Goal: Task Accomplishment & Management: Manage account settings

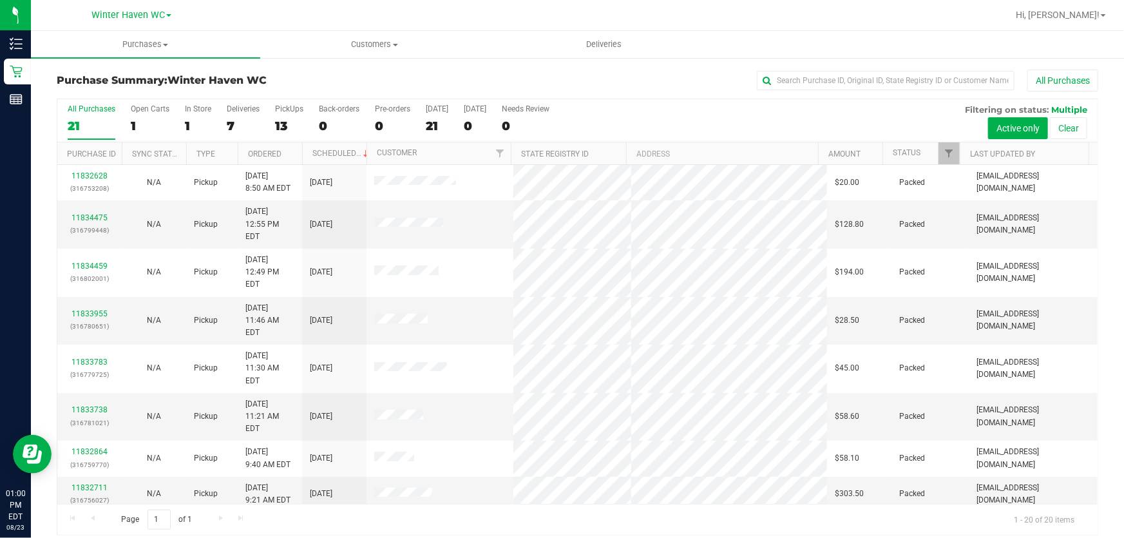
click at [663, 126] on div "All Purchases 21 Open Carts 1 In Store 1 Deliveries 7 PickUps 13 Back-orders 0 …" at bounding box center [577, 120] width 1040 height 43
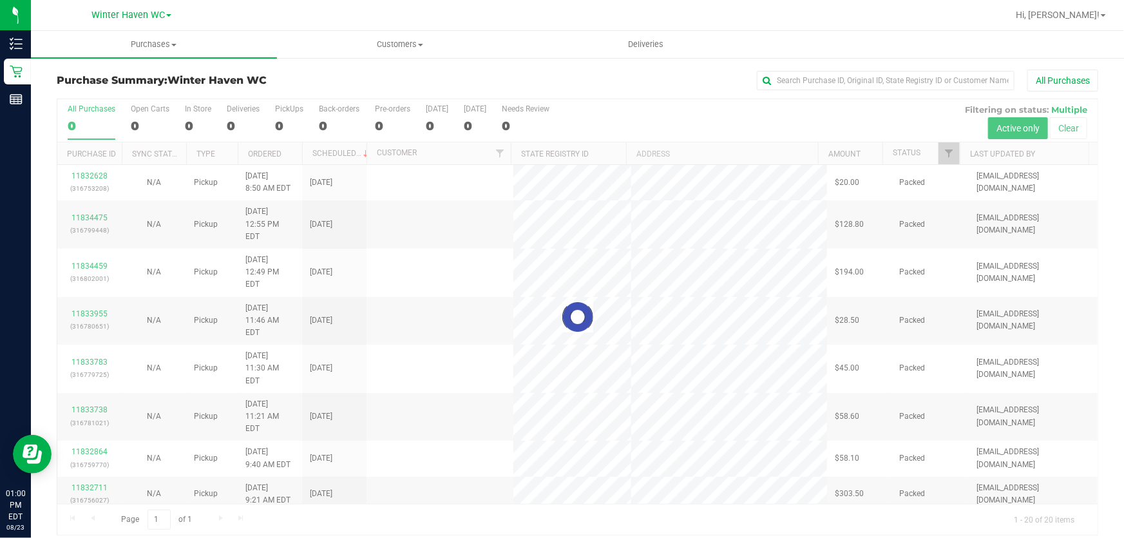
click at [605, 111] on div at bounding box center [577, 316] width 1040 height 435
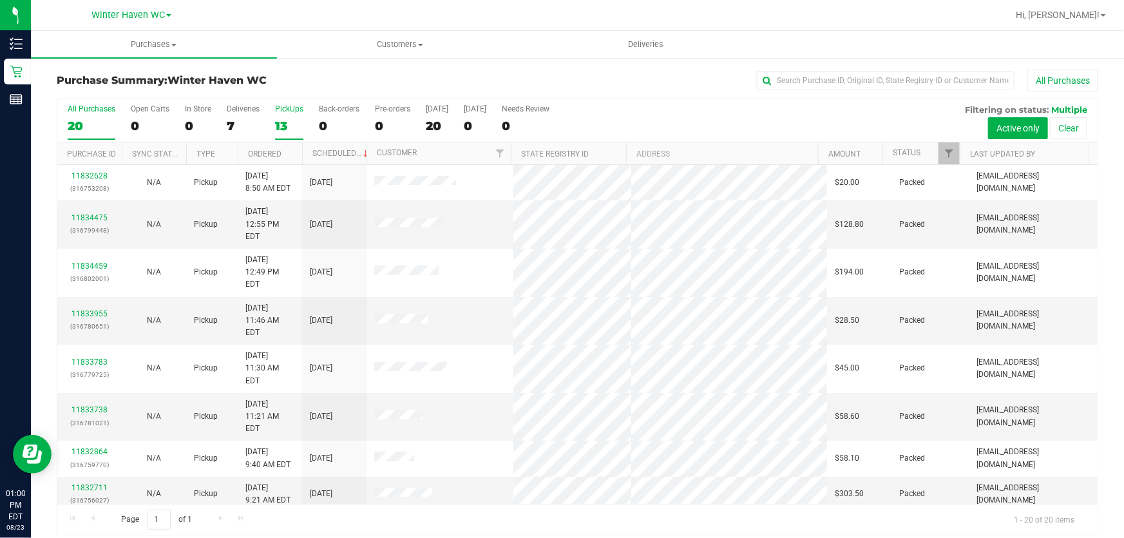
click at [289, 115] on label "PickUps 13" at bounding box center [289, 121] width 28 height 35
click at [0, 0] on input "PickUps 13" at bounding box center [0, 0] width 0 height 0
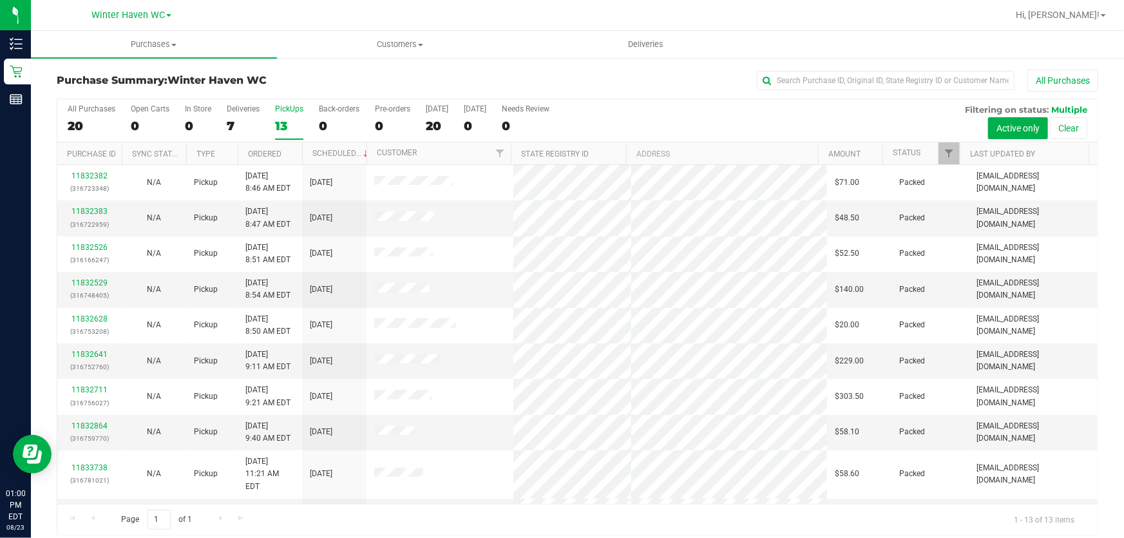
click at [756, 124] on div "All Purchases 20 Open Carts 0 In Store 0 Deliveries 7 PickUps 13 Back-orders 0 …" at bounding box center [577, 120] width 1040 height 43
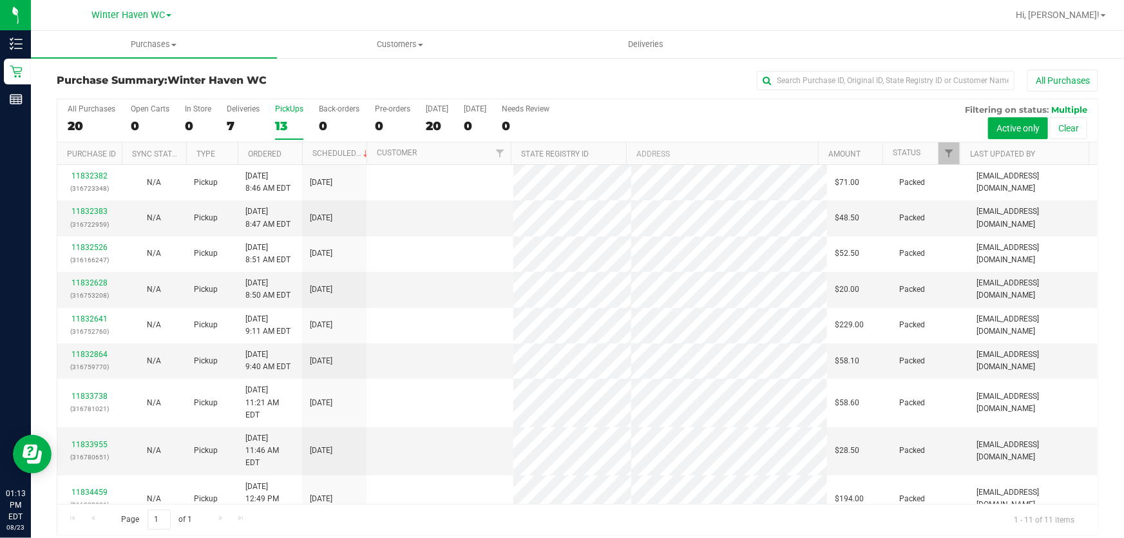
click at [679, 77] on div "All Purchases" at bounding box center [751, 81] width 694 height 22
click at [289, 123] on div "13" at bounding box center [289, 126] width 28 height 15
click at [0, 0] on input "PickUps 13" at bounding box center [0, 0] width 0 height 0
click at [723, 115] on div "All Purchases 20 Open Carts 0 In Store 0 Deliveries 7 PickUps 13 Back-orders 0 …" at bounding box center [577, 120] width 1040 height 43
click at [926, 110] on div "All Purchases 18 Open Carts 0 In Store 0 Deliveries 7 PickUps 11 Back-orders 0 …" at bounding box center [577, 120] width 1040 height 43
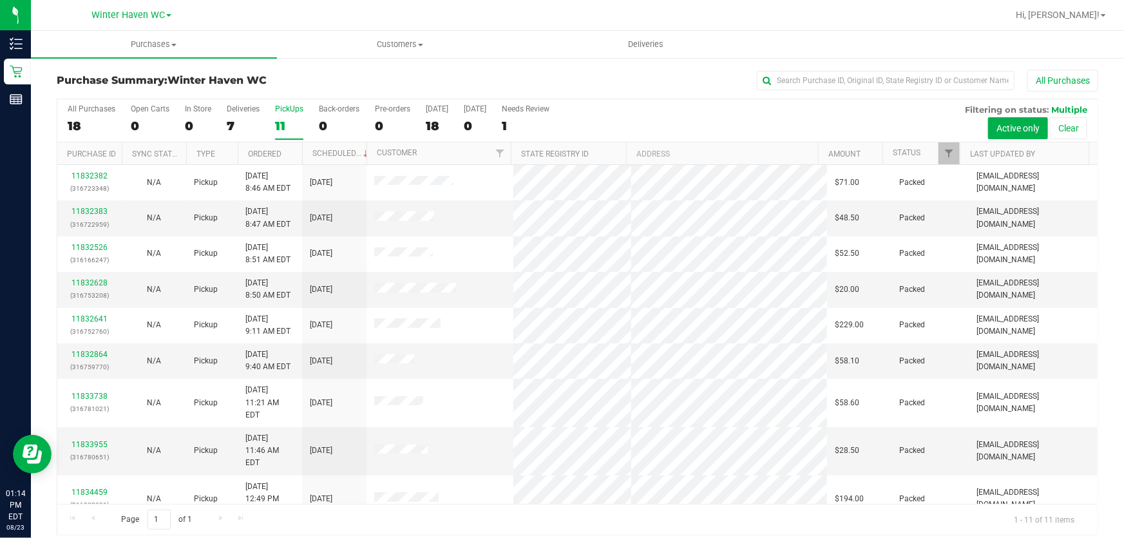
click at [289, 120] on div "11" at bounding box center [289, 126] width 28 height 15
click at [0, 0] on input "PickUps 11" at bounding box center [0, 0] width 0 height 0
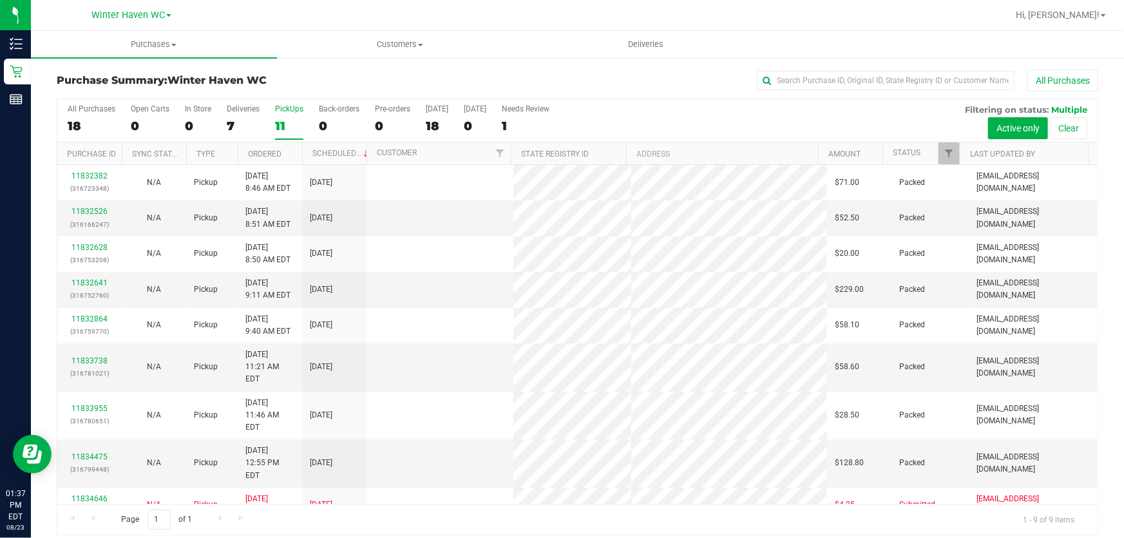
click at [674, 109] on div "All Purchases 18 Open Carts 0 In Store 0 Deliveries 7 PickUps 11 Back-orders 0 …" at bounding box center [577, 104] width 1040 height 10
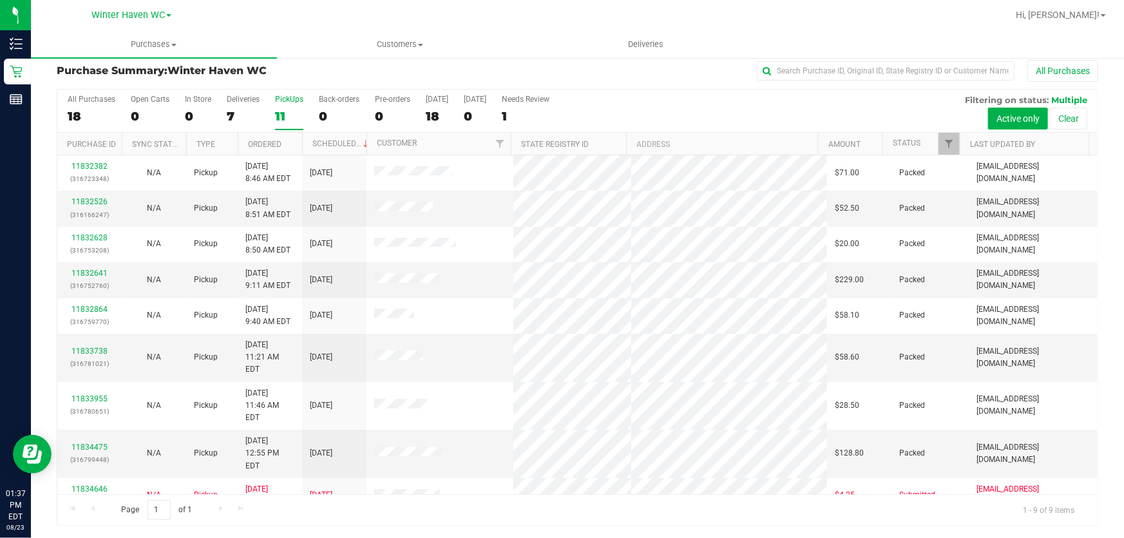
click at [670, 110] on div "All Purchases 18 Open Carts 0 In Store 0 Deliveries 7 PickUps 11 Back-orders 0 …" at bounding box center [577, 111] width 1040 height 43
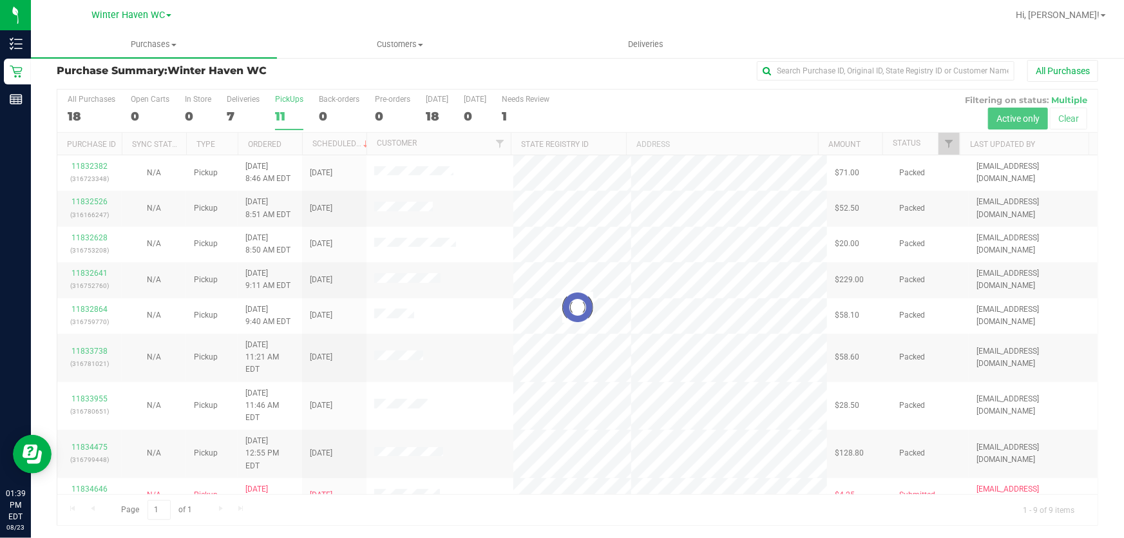
click at [729, 102] on div at bounding box center [577, 307] width 1040 height 435
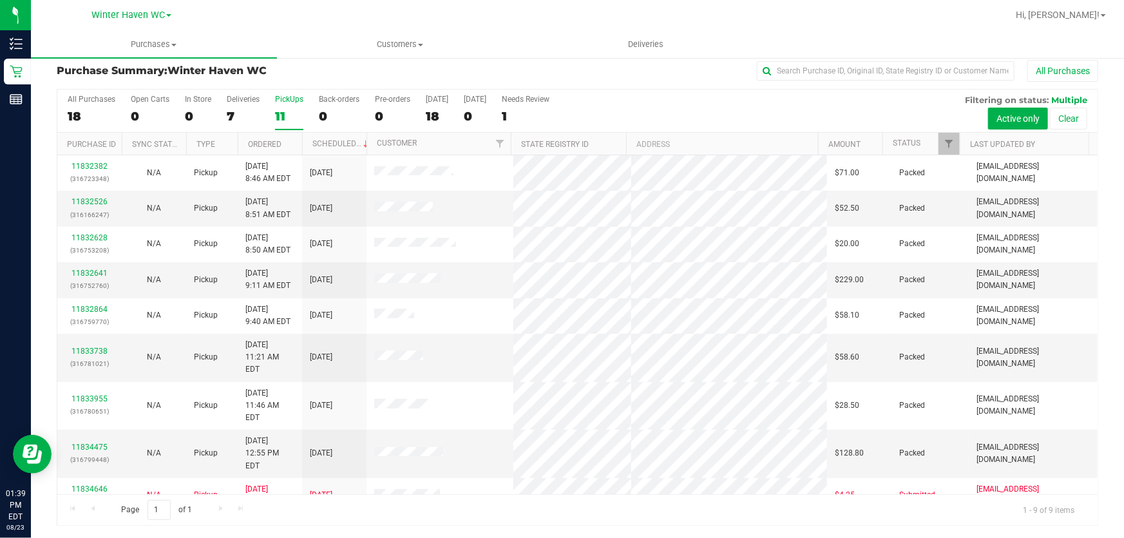
click at [759, 108] on div "All Purchases 18 Open Carts 0 In Store 0 Deliveries 7 PickUps 11 Back-orders 0 …" at bounding box center [577, 111] width 1040 height 43
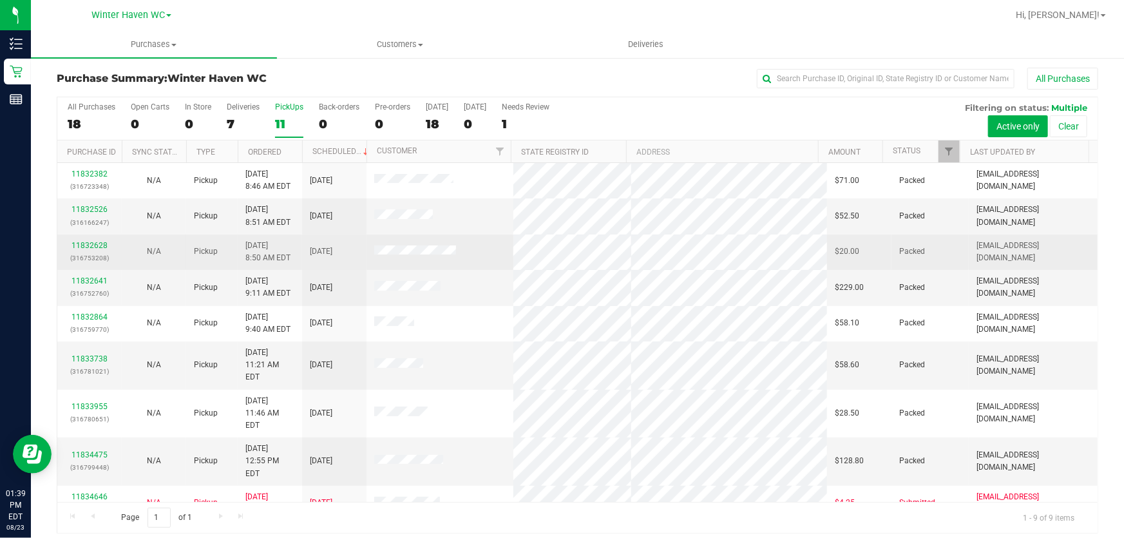
scroll to position [0, 0]
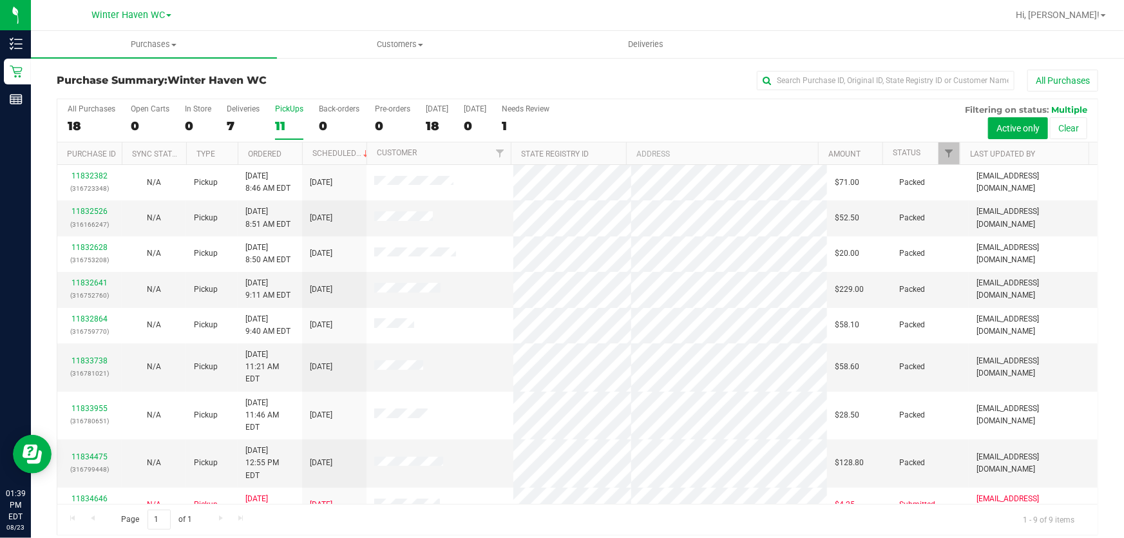
click at [665, 122] on div "All Purchases 18 Open Carts 0 In Store 0 Deliveries 7 PickUps 11 Back-orders 0 …" at bounding box center [577, 120] width 1040 height 43
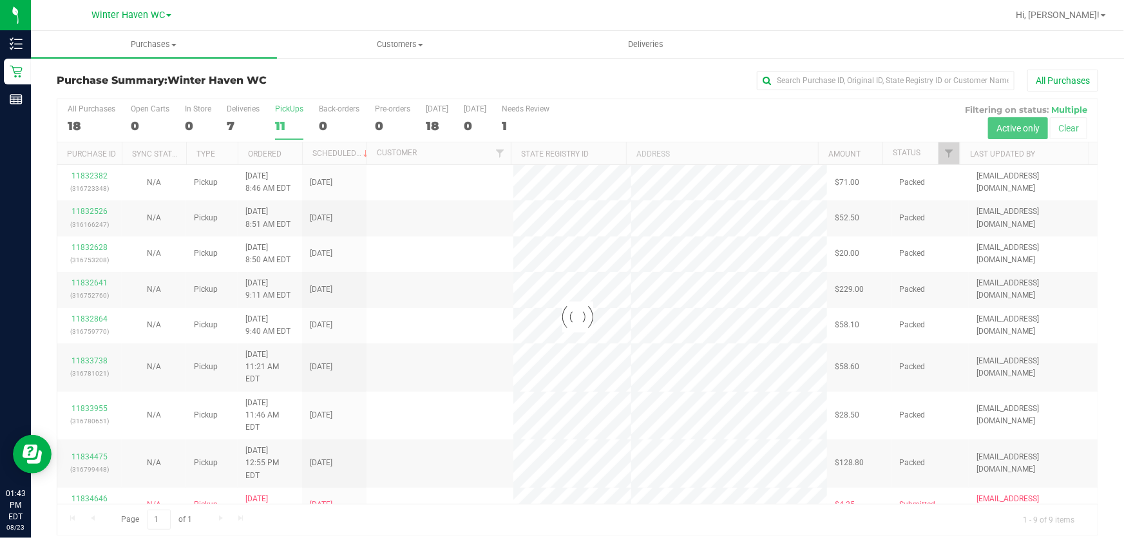
click at [732, 110] on div at bounding box center [577, 316] width 1040 height 435
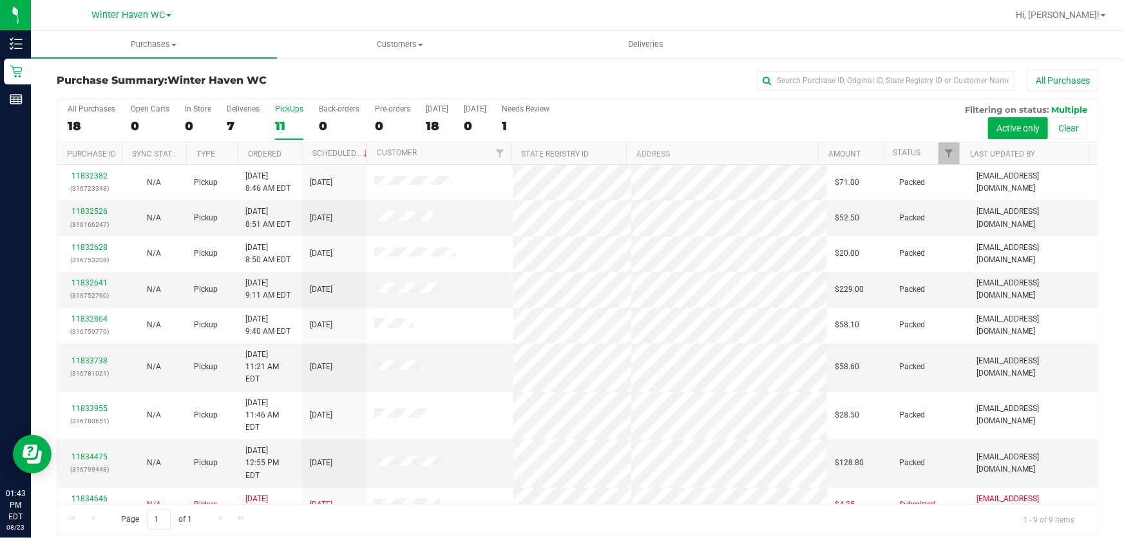
scroll to position [10, 0]
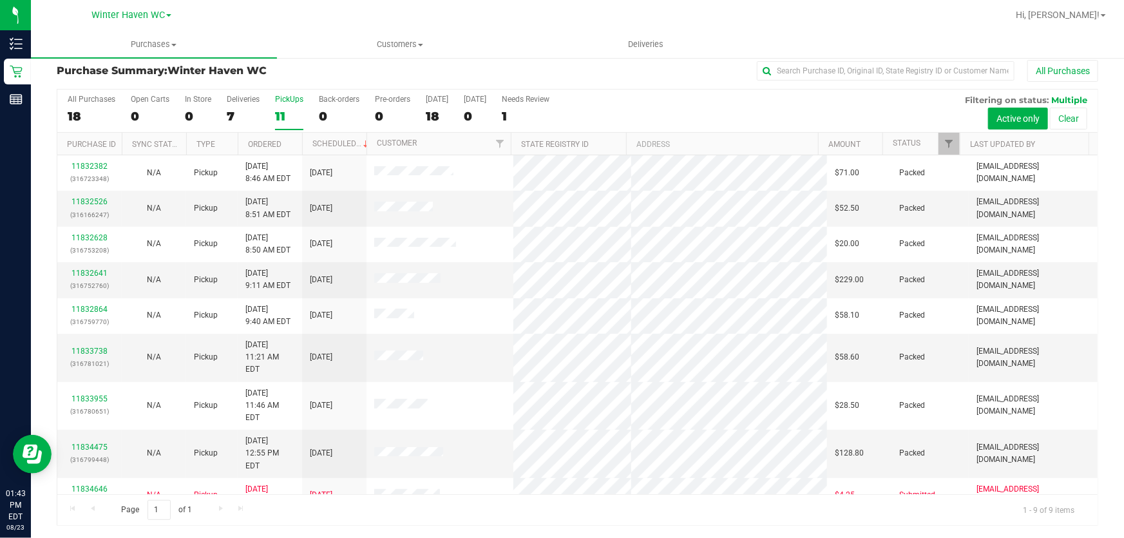
click at [614, 489] on div "11832382 (316723348) N/A Pickup 8/23/2025 8:46 AM EDT 8/23/2025 $71.00 Packed a…" at bounding box center [577, 324] width 1040 height 339
click at [779, 109] on div "All Purchases 18 Open Carts 0 In Store 0 Deliveries 7 PickUps 11 Back-orders 0 …" at bounding box center [577, 111] width 1040 height 43
click at [824, 106] on div "All Purchases 18 Open Carts 0 In Store 0 Deliveries 7 PickUps 11 Back-orders 0 …" at bounding box center [577, 111] width 1040 height 43
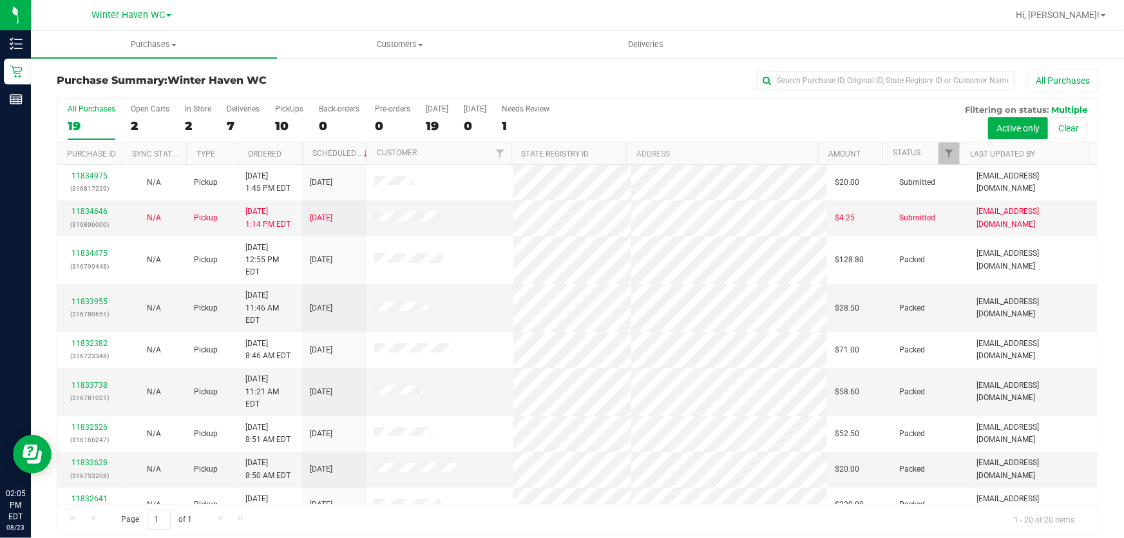
click at [680, 119] on div "All Purchases 19 Open Carts 2 In Store 2 Deliveries 7 PickUps 10 Back-orders 0 …" at bounding box center [577, 120] width 1040 height 43
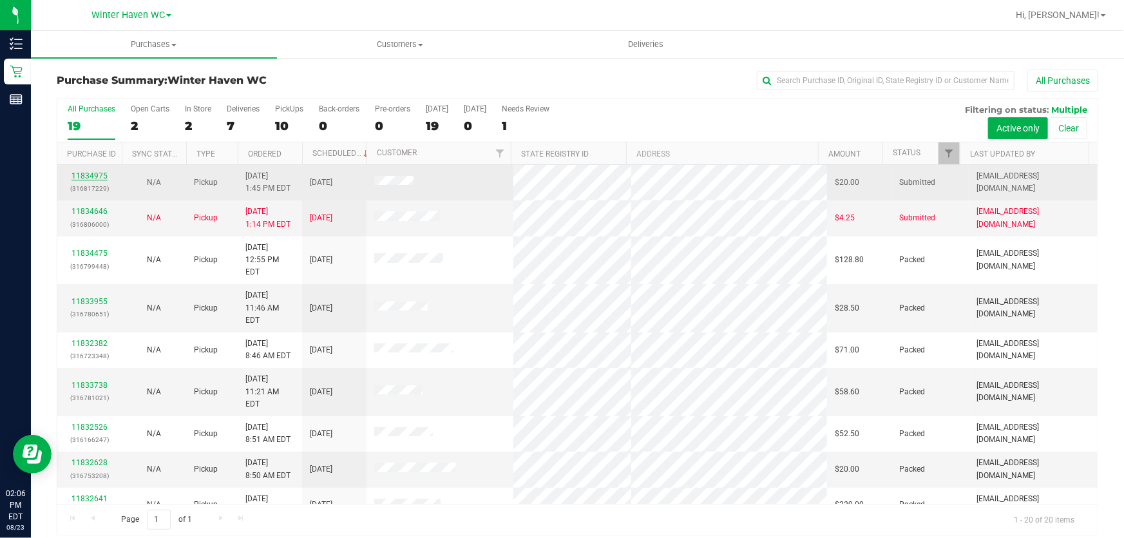
click at [88, 180] on link "11834975" at bounding box center [89, 175] width 36 height 9
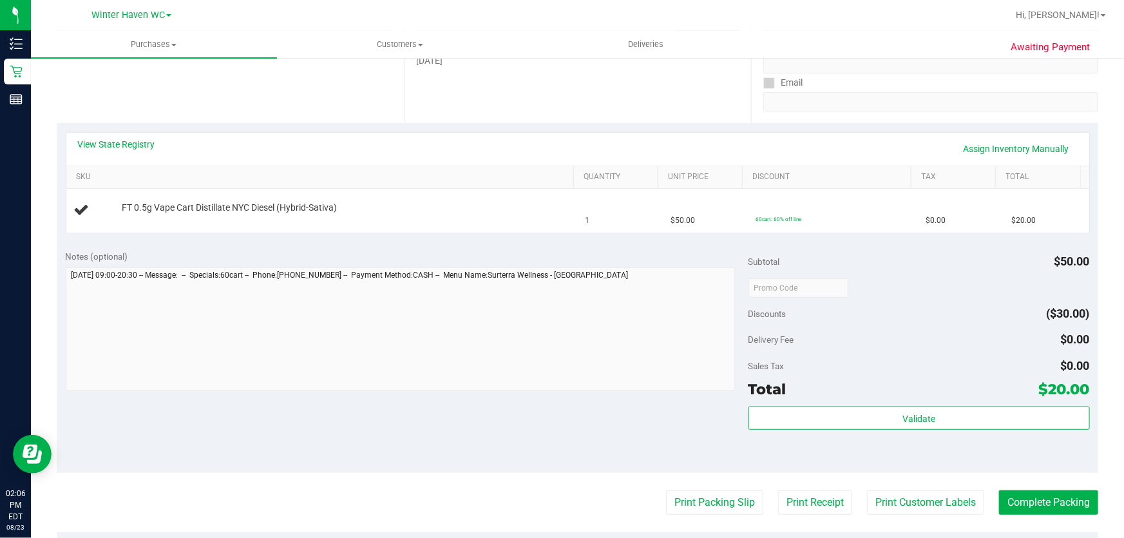
scroll to position [234, 0]
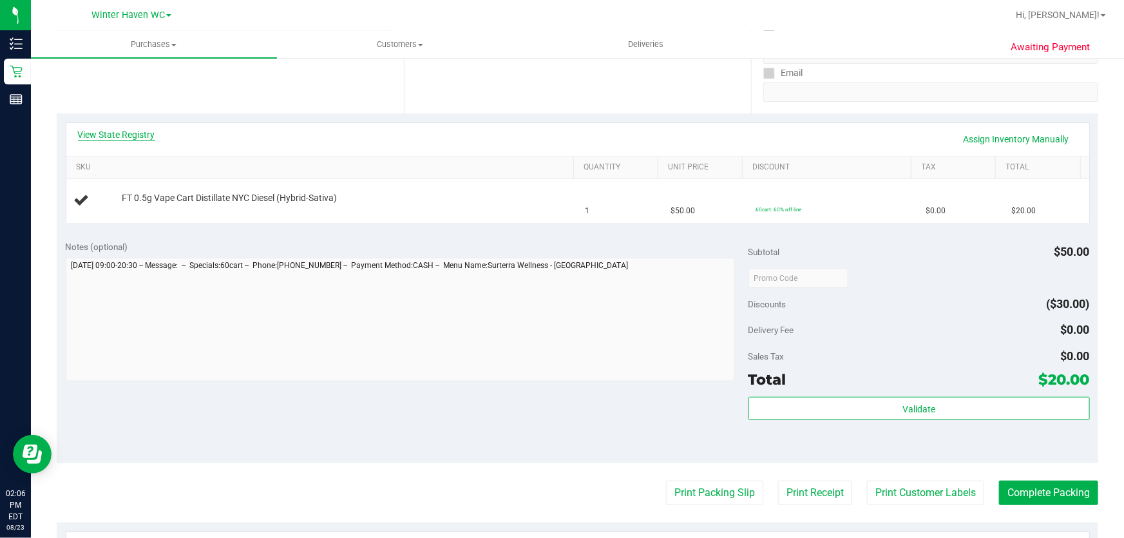
click at [117, 128] on link "View State Registry" at bounding box center [116, 134] width 77 height 13
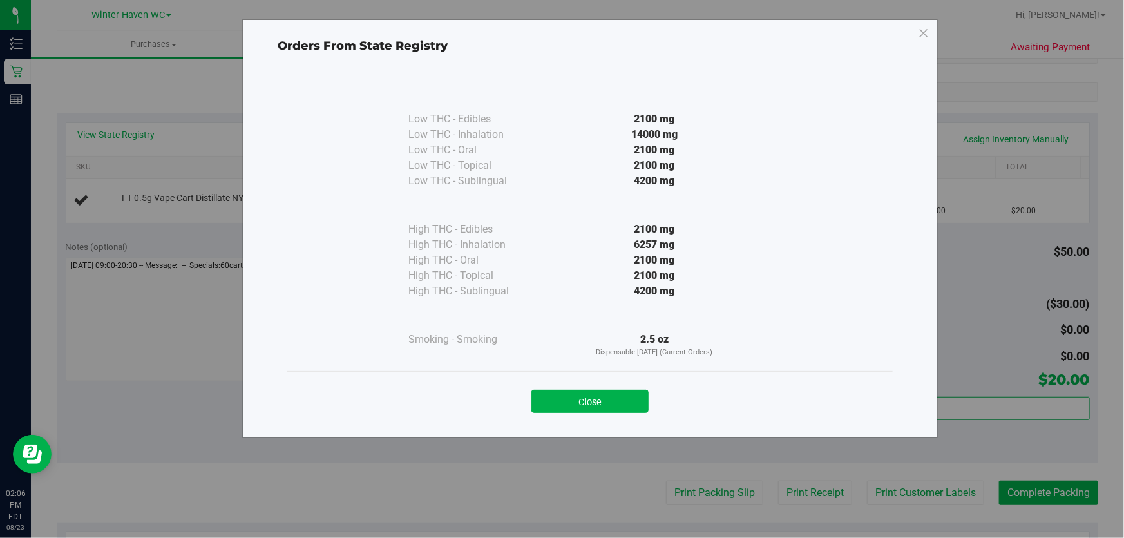
click at [588, 271] on div "2100 mg" at bounding box center [654, 275] width 234 height 15
click at [603, 404] on button "Close" at bounding box center [589, 401] width 117 height 23
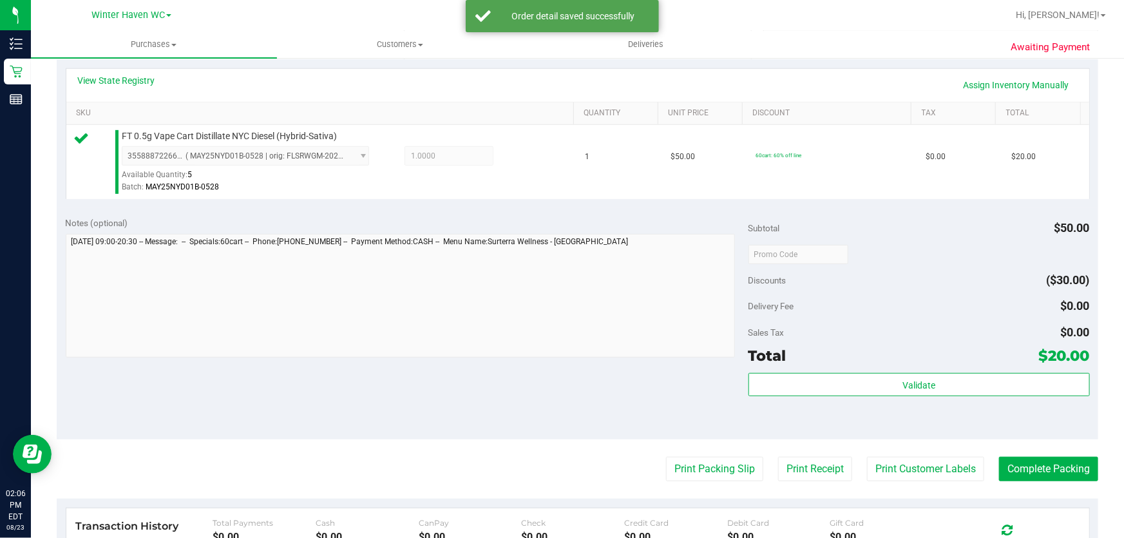
scroll to position [468, 0]
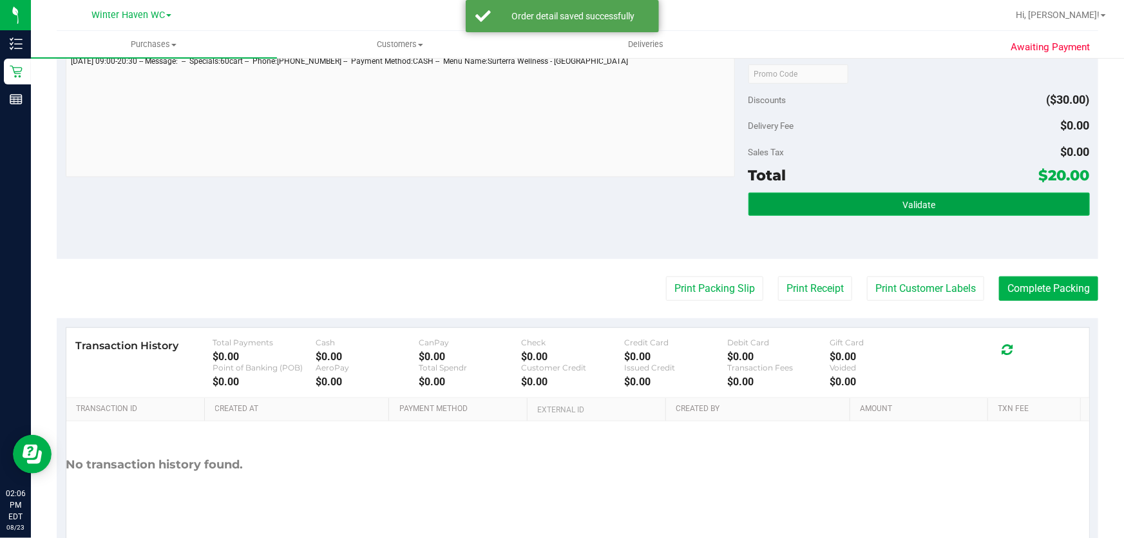
click at [880, 194] on button "Validate" at bounding box center [918, 204] width 341 height 23
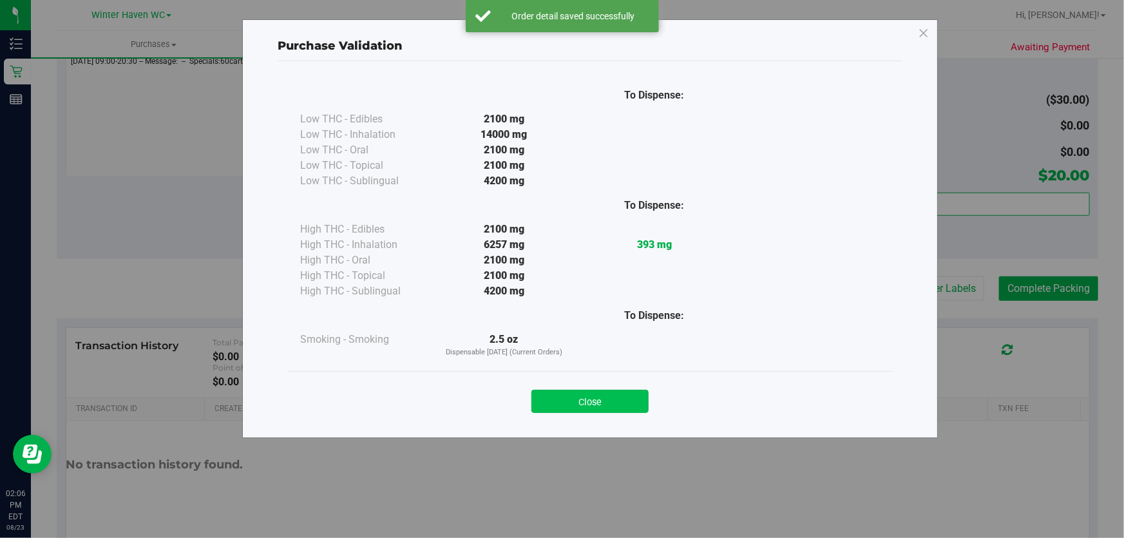
click at [637, 397] on button "Close" at bounding box center [589, 401] width 117 height 23
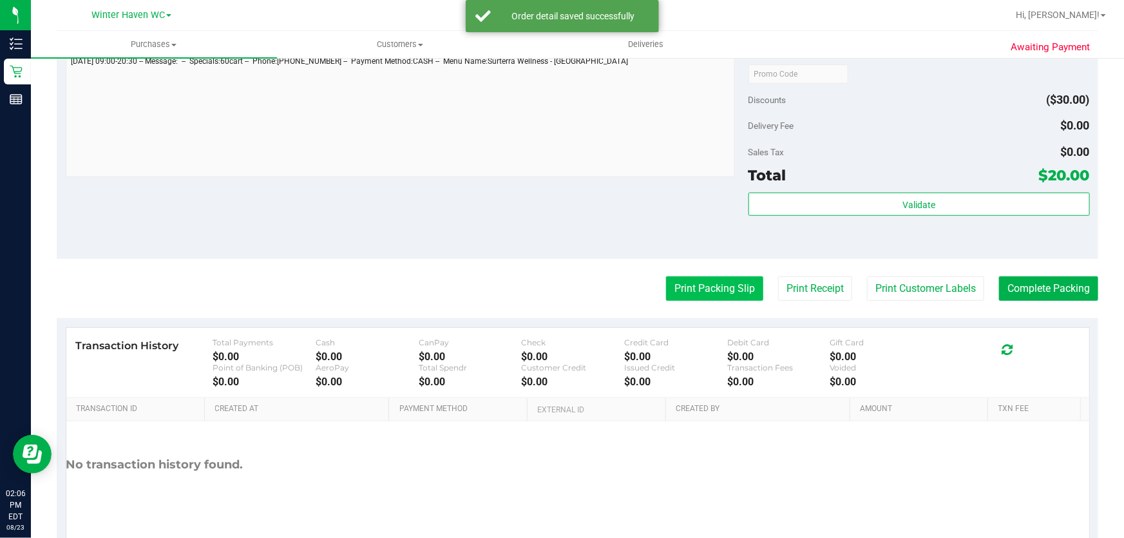
click at [725, 283] on button "Print Packing Slip" at bounding box center [714, 288] width 97 height 24
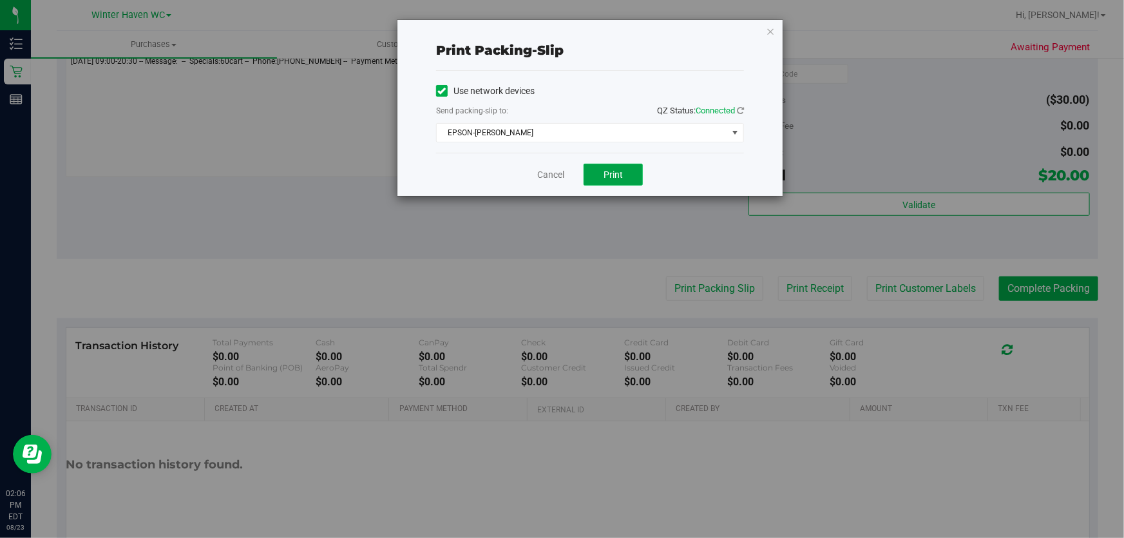
click at [619, 175] on span "Print" at bounding box center [612, 174] width 19 height 10
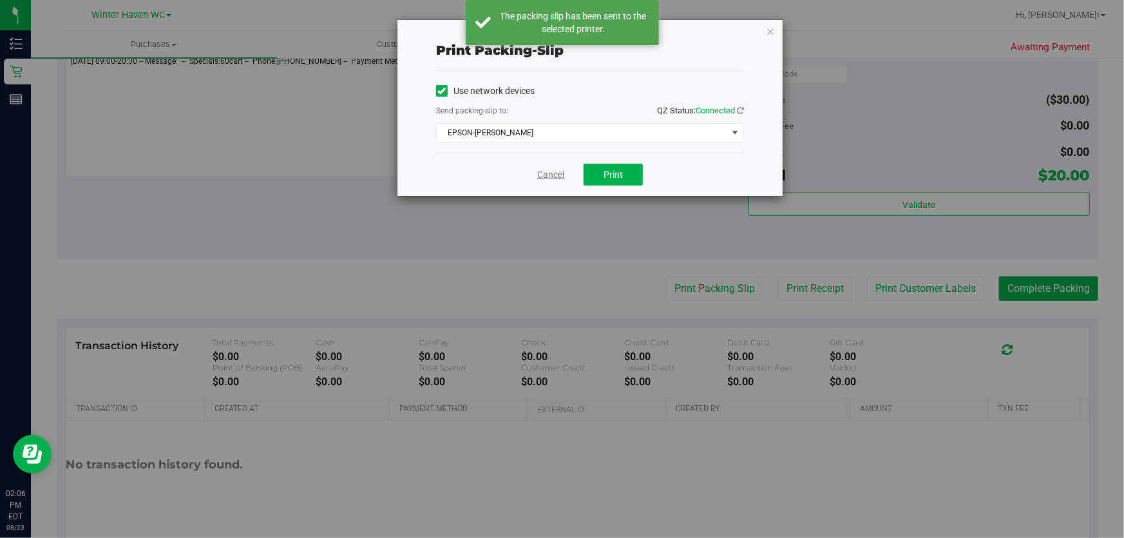
click at [551, 174] on link "Cancel" at bounding box center [550, 175] width 27 height 14
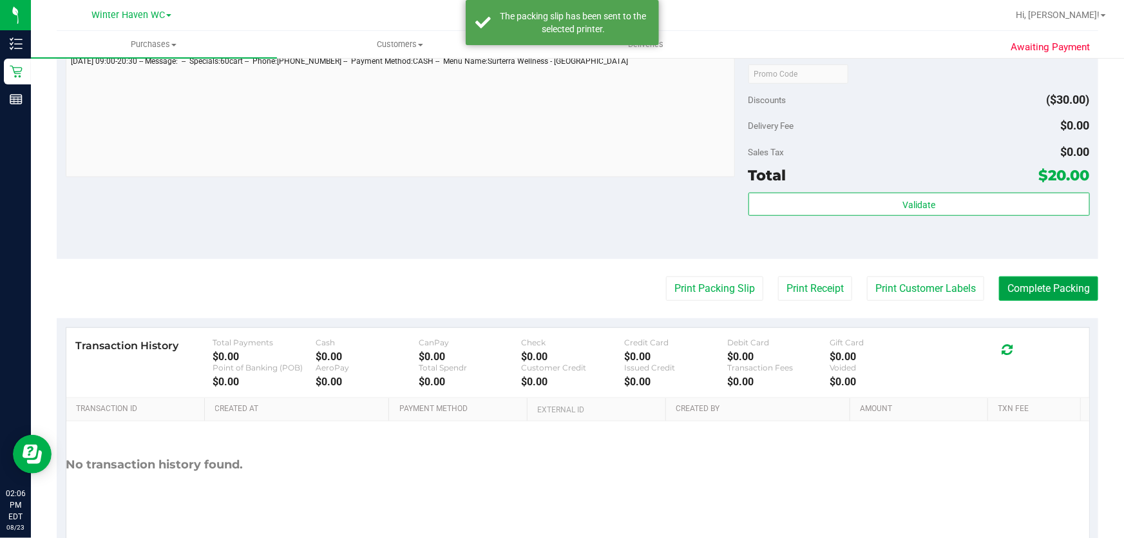
click at [1069, 288] on button "Complete Packing" at bounding box center [1048, 288] width 99 height 24
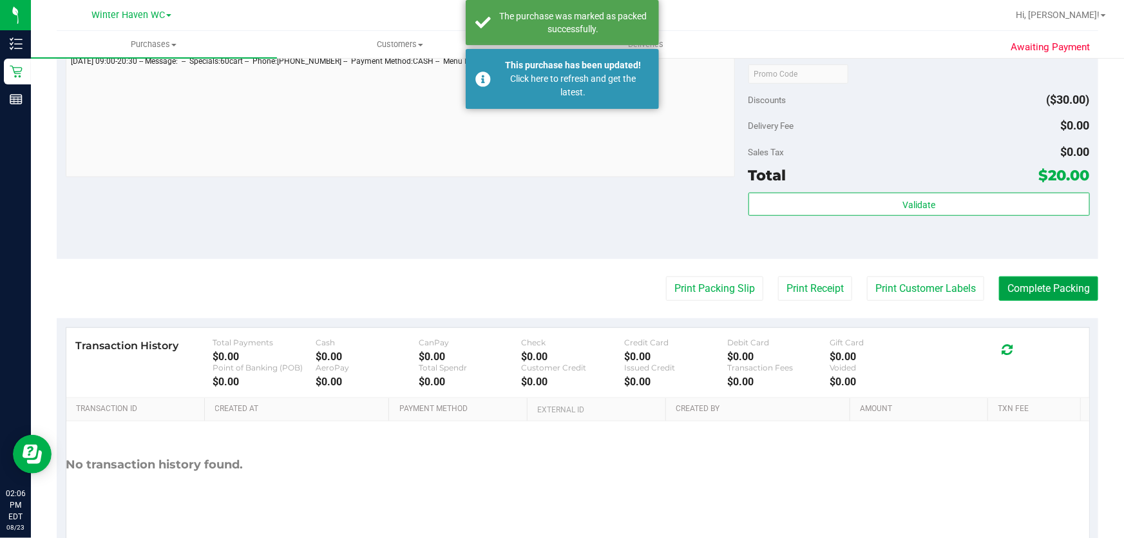
click at [1069, 288] on button "Complete Packing" at bounding box center [1048, 288] width 99 height 24
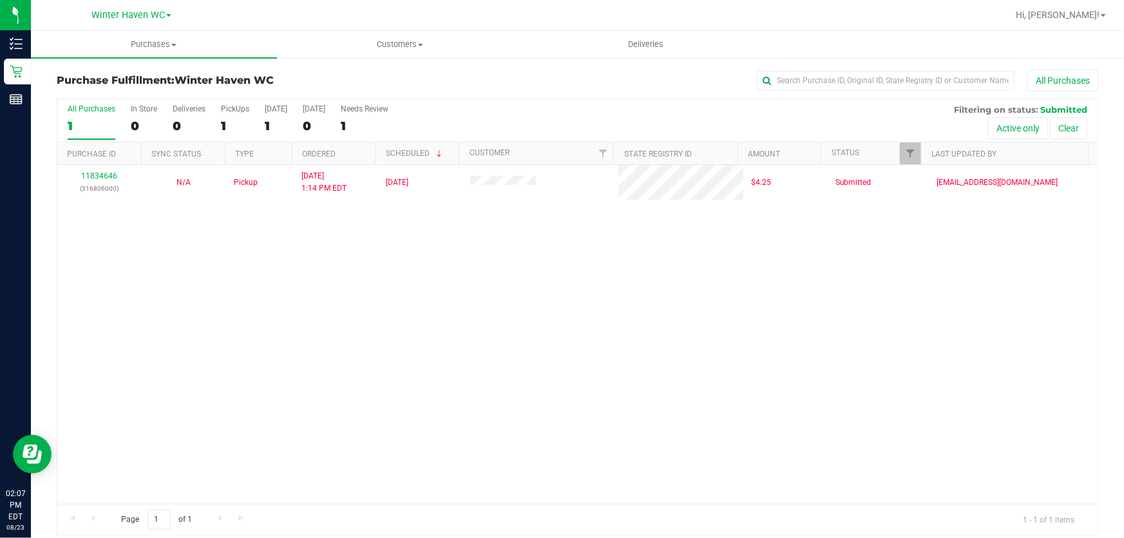
click at [472, 302] on div "11834646 (316806000) N/A Pickup 8/23/2025 1:14 PM EDT 8/23/2025 $4.25 Submitted…" at bounding box center [577, 334] width 1040 height 339
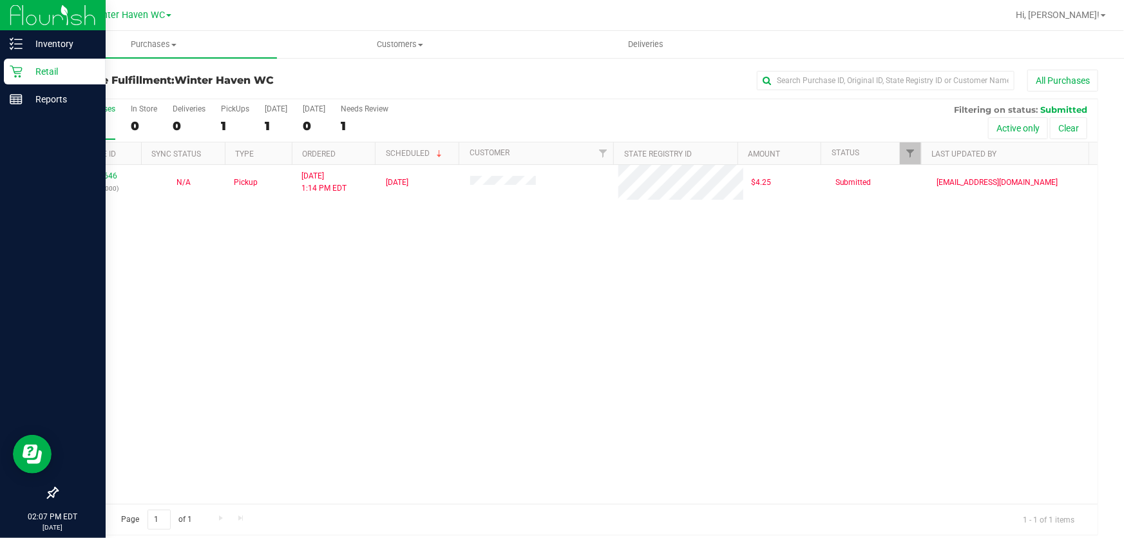
click at [41, 68] on p "Retail" at bounding box center [61, 71] width 77 height 15
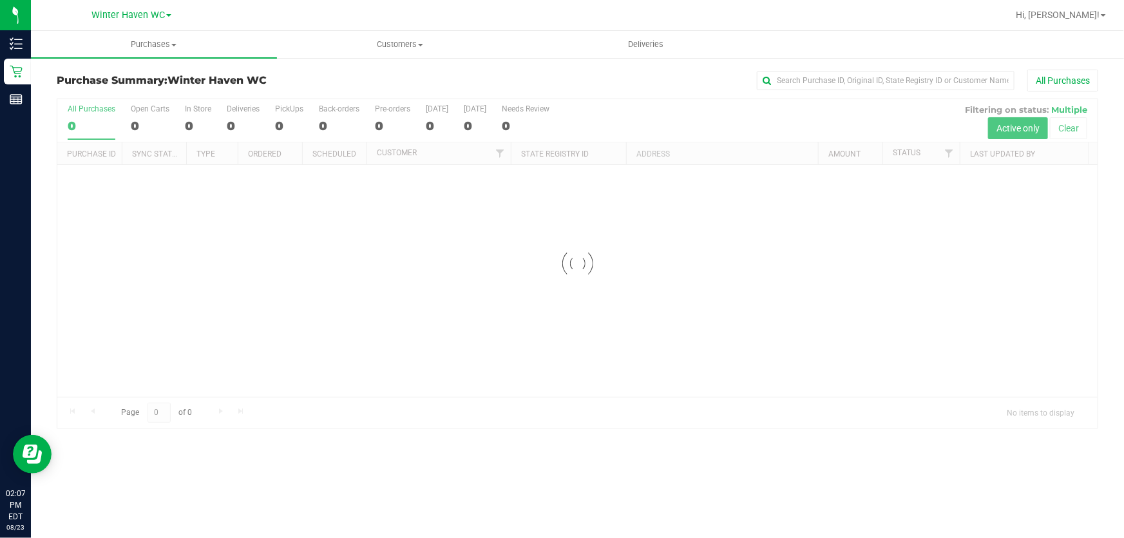
click at [557, 77] on div "All Purchases" at bounding box center [751, 81] width 694 height 22
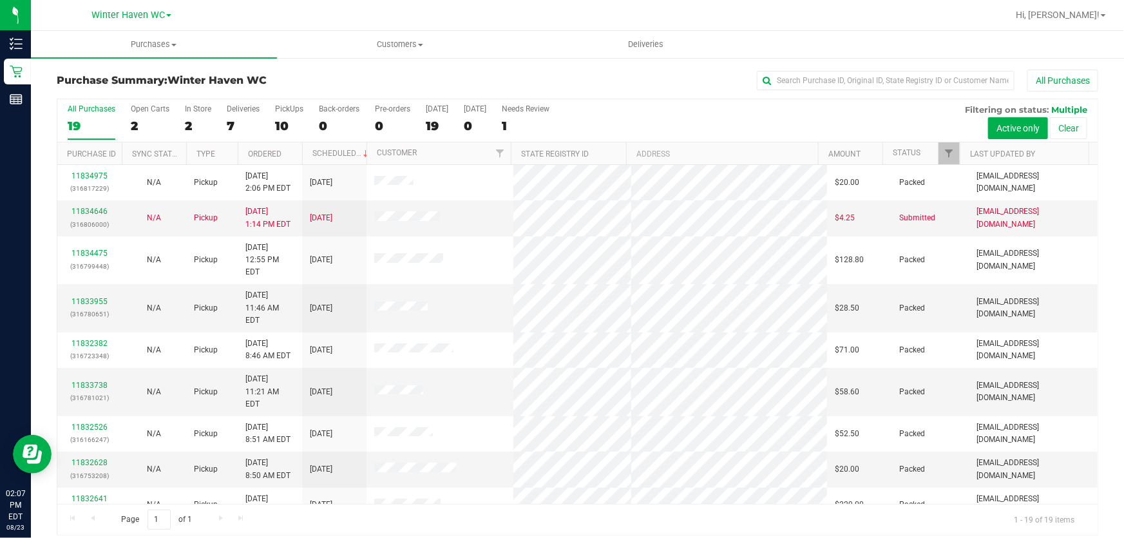
click at [658, 109] on div "All Purchases 19 Open Carts 2 In Store 2 Deliveries 7 PickUps 10 Back-orders 0 …" at bounding box center [577, 104] width 1040 height 10
click at [652, 109] on div "All Purchases 19 Open Carts 2 In Store 2 Deliveries 7 PickUps 10 Back-orders 0 …" at bounding box center [577, 120] width 1040 height 43
click at [288, 117] on label "PickUps 10" at bounding box center [289, 121] width 28 height 35
click at [0, 0] on input "PickUps 10" at bounding box center [0, 0] width 0 height 0
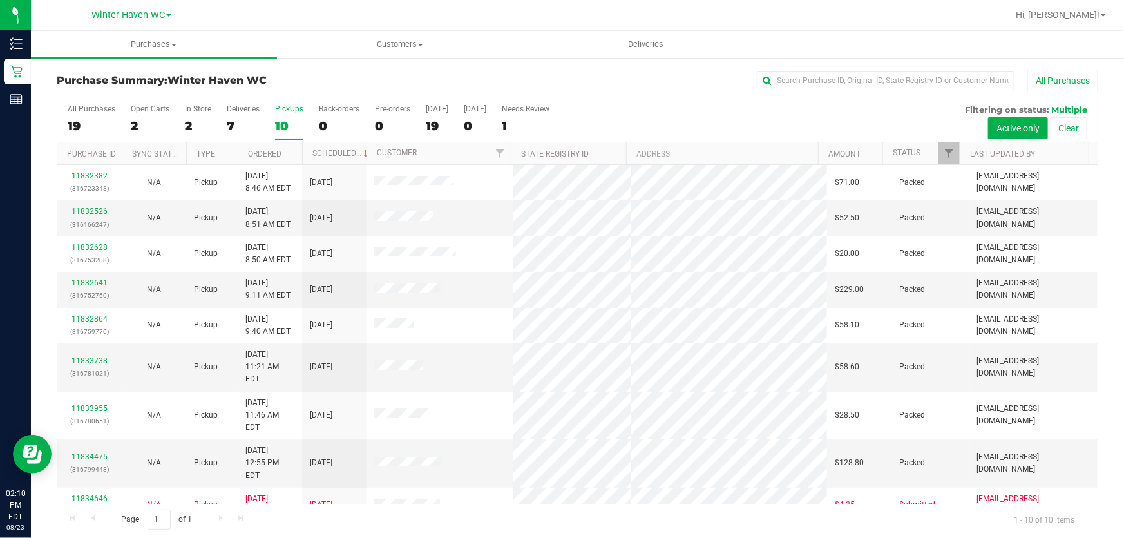
click at [685, 109] on div "All Purchases 19 Open Carts 2 In Store 2 Deliveries 7 PickUps 10 Back-orders 0 …" at bounding box center [577, 120] width 1040 height 43
click at [611, 118] on div "All Purchases 18 Open Carts 1 In Store 1 Deliveries 7 PickUps 10 Back-orders 0 …" at bounding box center [577, 120] width 1040 height 43
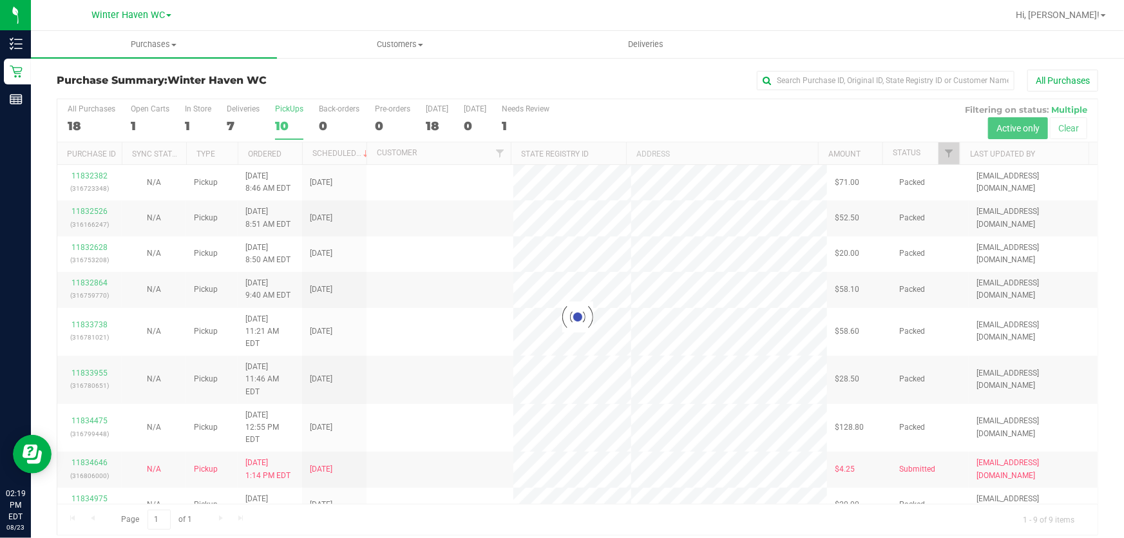
click at [654, 116] on div at bounding box center [577, 316] width 1040 height 435
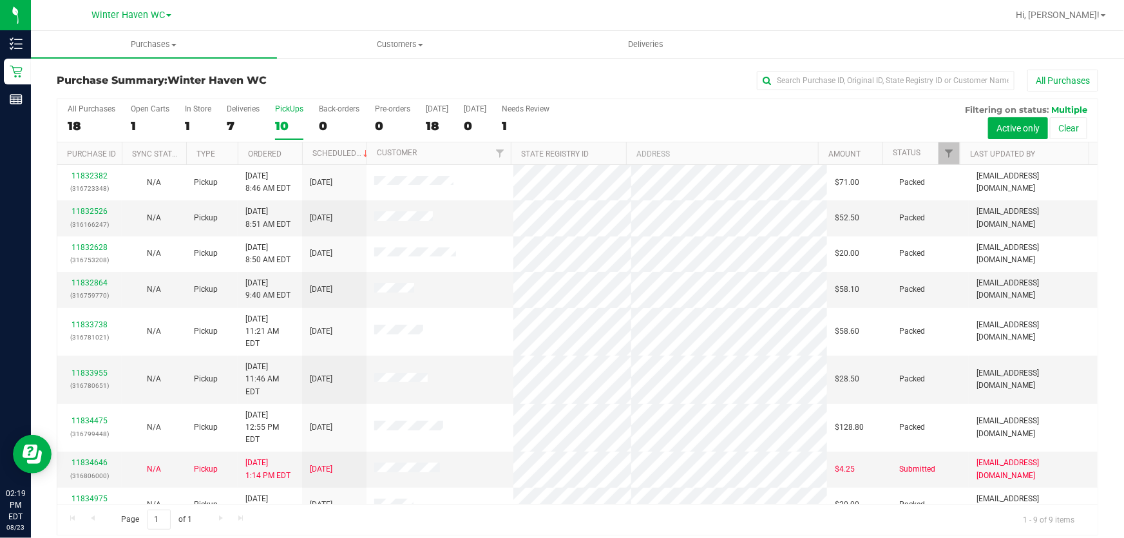
click at [719, 117] on div "All Purchases 18 Open Carts 1 In Store 1 Deliveries 7 PickUps 10 Back-orders 0 …" at bounding box center [577, 120] width 1040 height 43
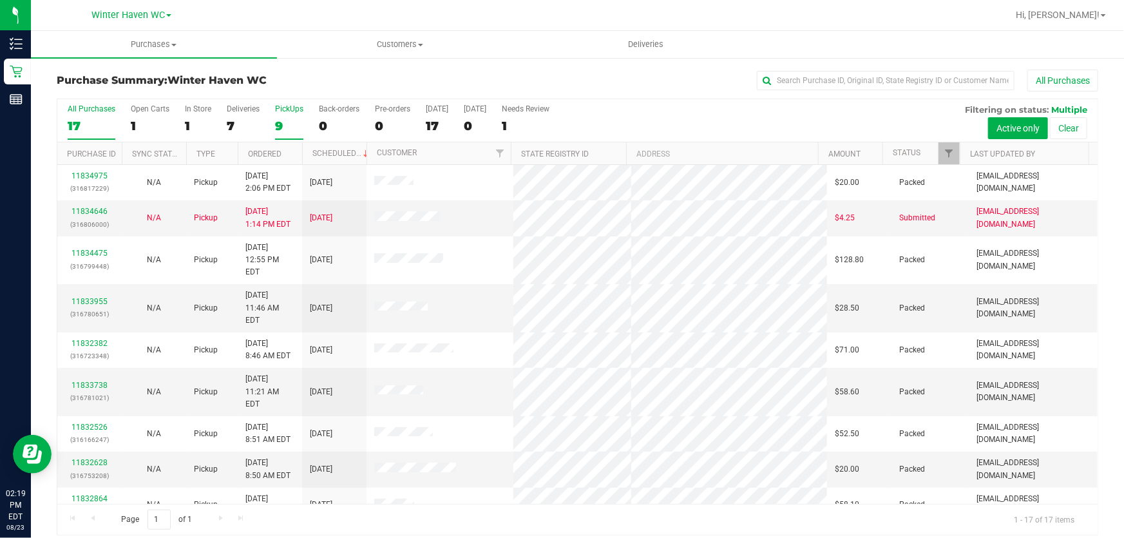
click at [295, 104] on div "PickUps" at bounding box center [289, 108] width 28 height 9
click at [0, 0] on input "PickUps 9" at bounding box center [0, 0] width 0 height 0
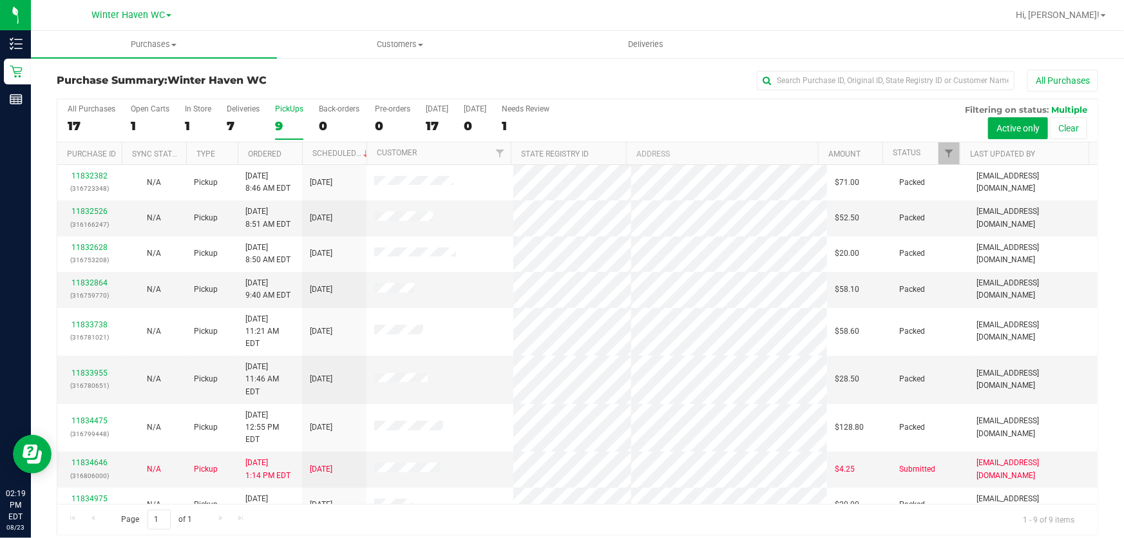
click at [745, 116] on div "All Purchases 17 Open Carts 1 In Store 1 Deliveries 7 PickUps 9 Back-orders 0 P…" at bounding box center [577, 120] width 1040 height 43
click at [750, 111] on div "All Purchases 17 Open Carts 1 In Store 1 Deliveries 7 PickUps 9 Back-orders 0 P…" at bounding box center [577, 120] width 1040 height 43
click at [632, 109] on div "All Purchases 17 Open Carts 1 In Store 1 Deliveries 7 PickUps 9 Back-orders 0 P…" at bounding box center [577, 104] width 1040 height 10
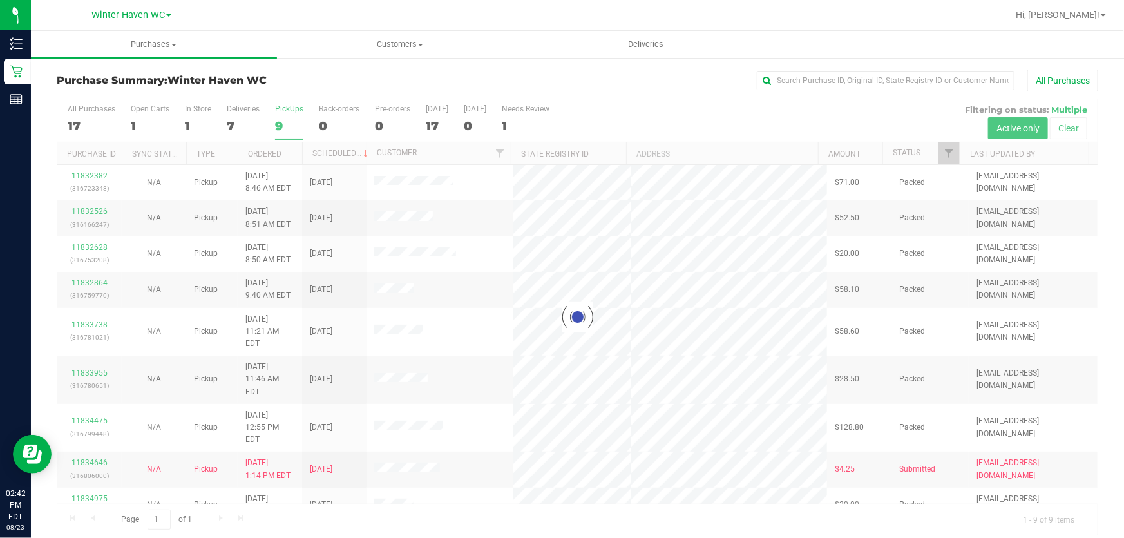
click at [547, 70] on div "All Purchases" at bounding box center [751, 81] width 694 height 22
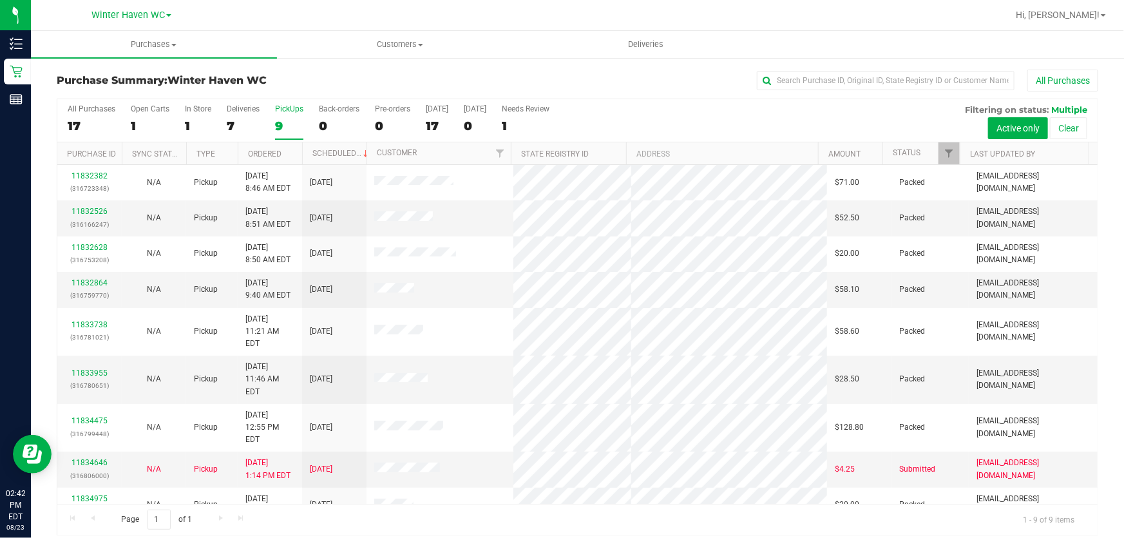
click at [627, 110] on div "All Purchases 17 Open Carts 1 In Store 1 Deliveries 7 PickUps 9 Back-orders 0 P…" at bounding box center [577, 120] width 1040 height 43
click at [753, 110] on div "All Purchases 17 Open Carts 1 In Store 1 Deliveries 7 PickUps 9 Back-orders 0 P…" at bounding box center [577, 120] width 1040 height 43
click at [654, 122] on div "All Purchases 17 Open Carts 1 In Store 1 Deliveries 7 PickUps 9 Back-orders 0 P…" at bounding box center [577, 120] width 1040 height 43
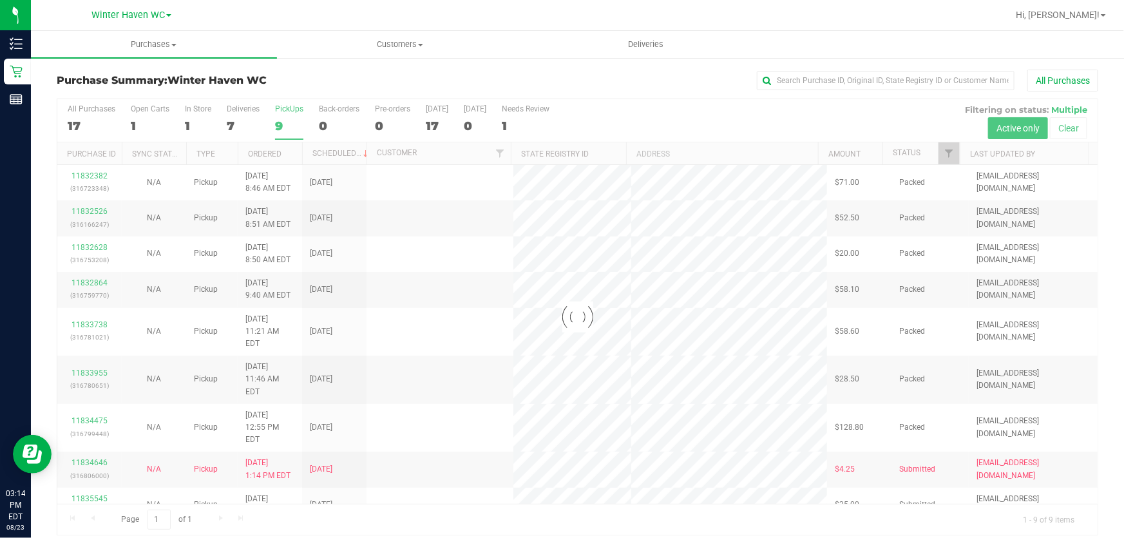
click at [661, 109] on div at bounding box center [577, 316] width 1040 height 435
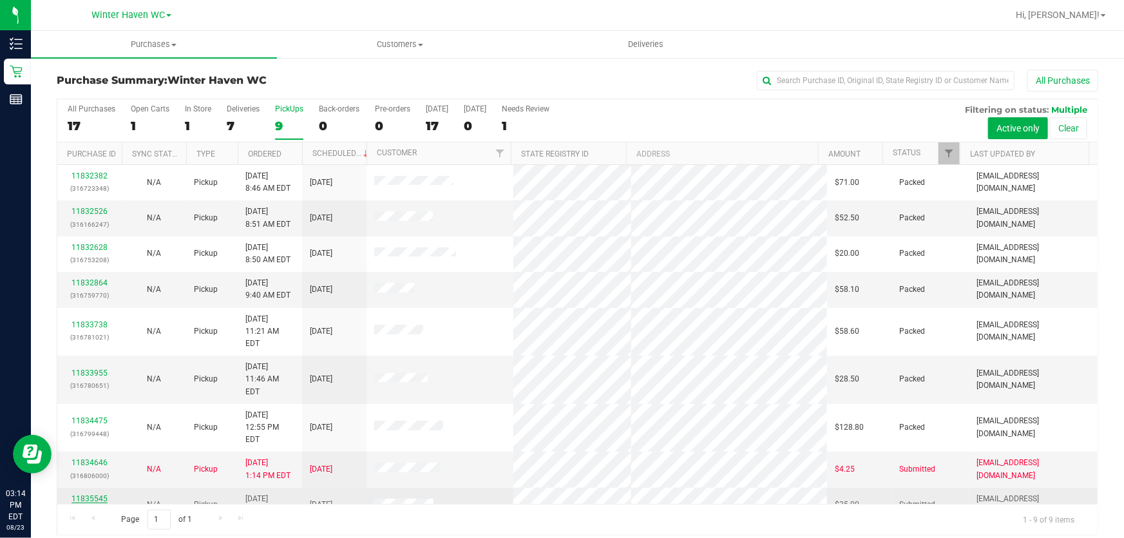
click at [88, 494] on link "11835545" at bounding box center [89, 498] width 36 height 9
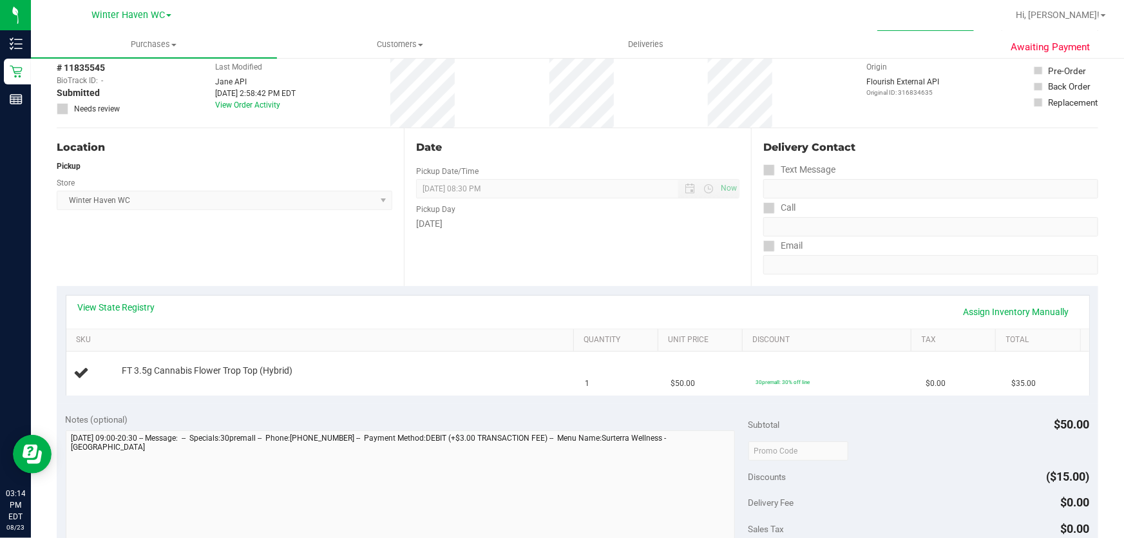
scroll to position [234, 0]
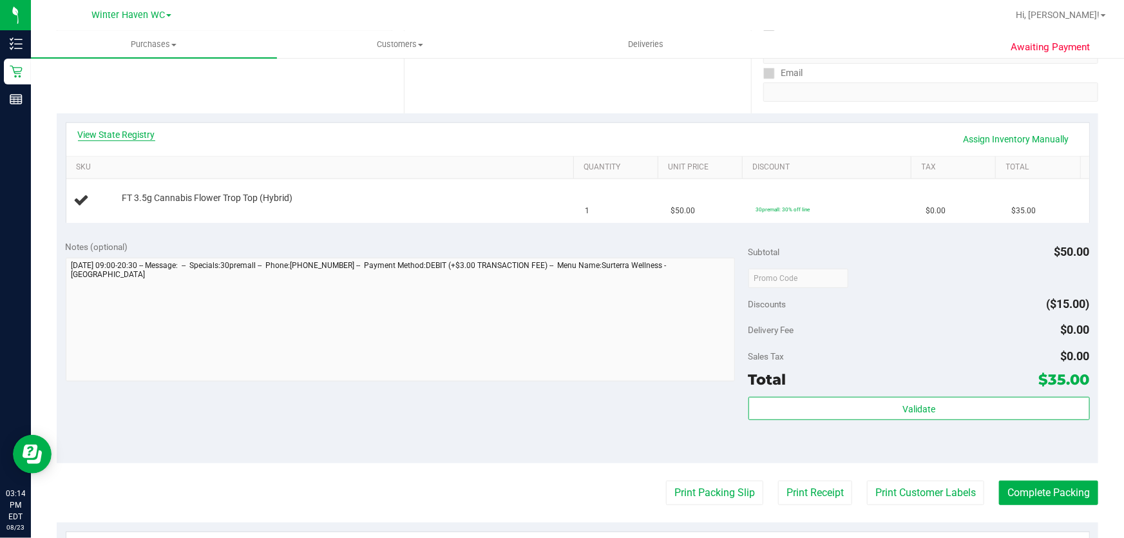
click at [126, 131] on link "View State Registry" at bounding box center [116, 134] width 77 height 13
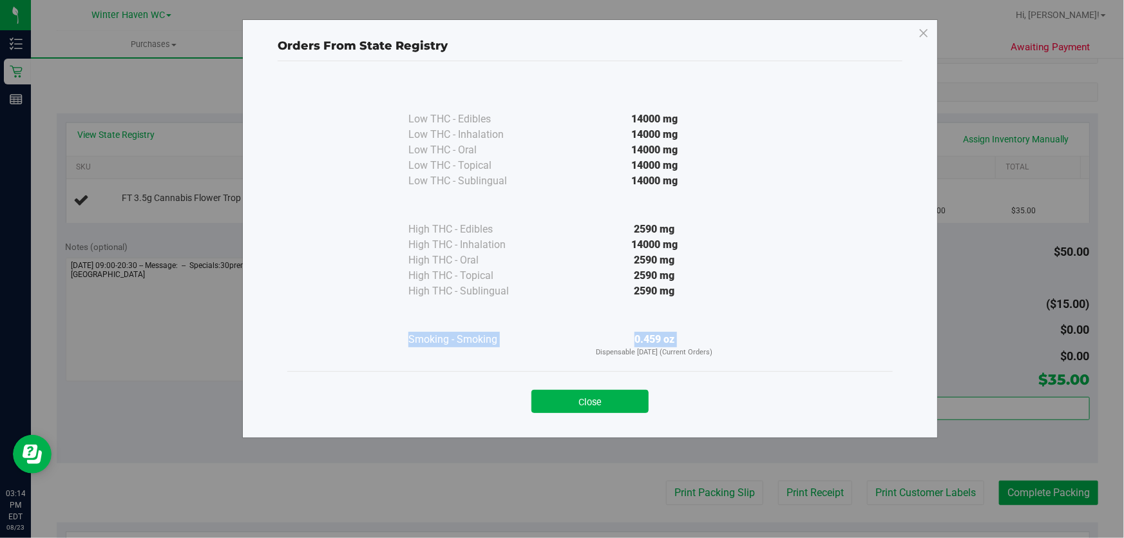
drag, startPoint x: 533, startPoint y: 318, endPoint x: 546, endPoint y: 383, distance: 66.2
click at [546, 380] on div "Low THC - Edibles 14000 mg Low THC - Inhalation" at bounding box center [590, 243] width 625 height 365
click at [564, 321] on div at bounding box center [654, 315] width 234 height 33
click at [562, 399] on button "Close" at bounding box center [589, 401] width 117 height 23
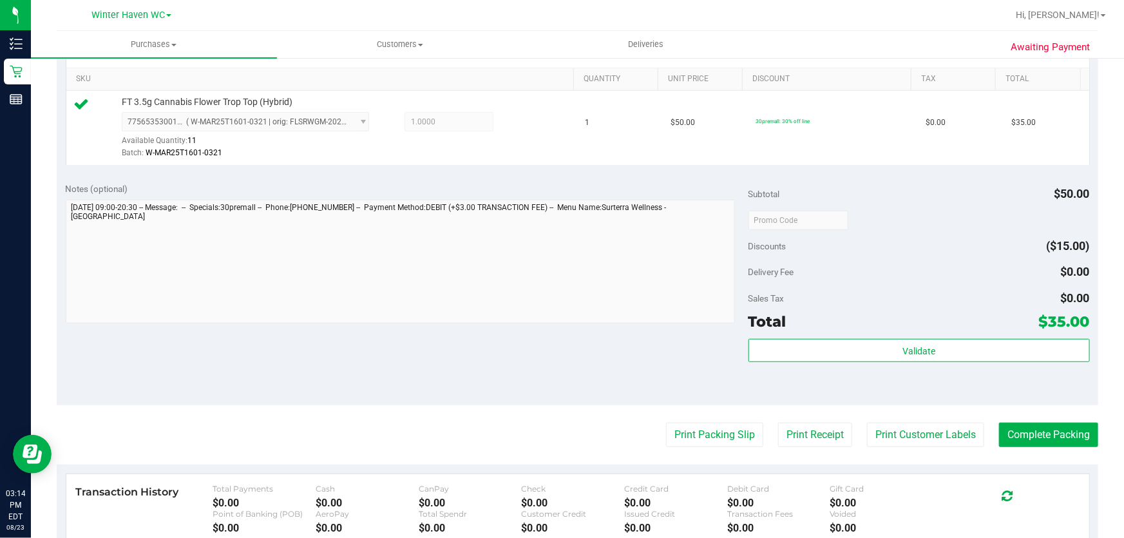
scroll to position [468, 0]
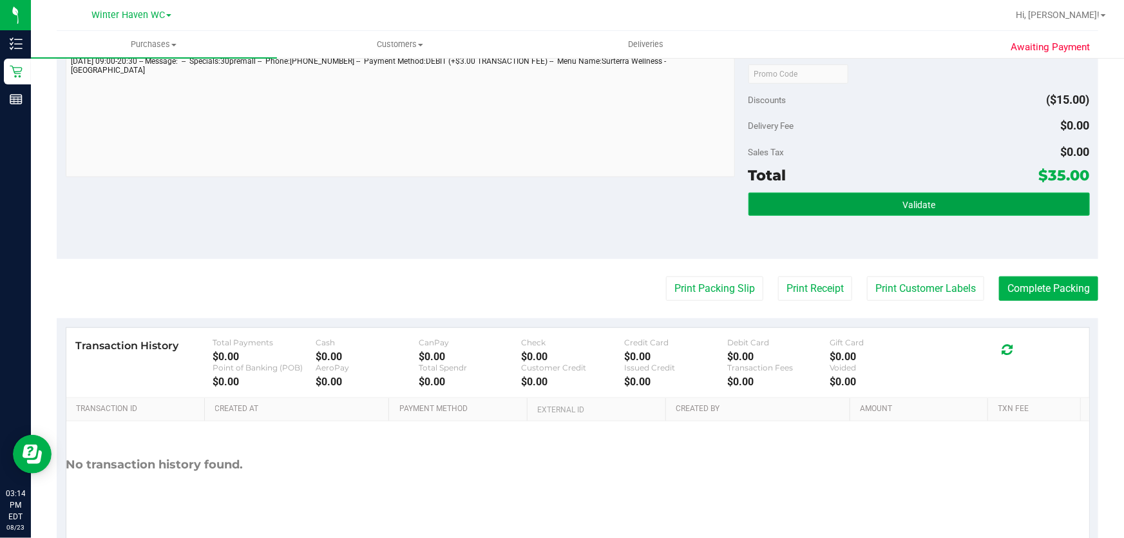
click at [852, 195] on button "Validate" at bounding box center [918, 204] width 341 height 23
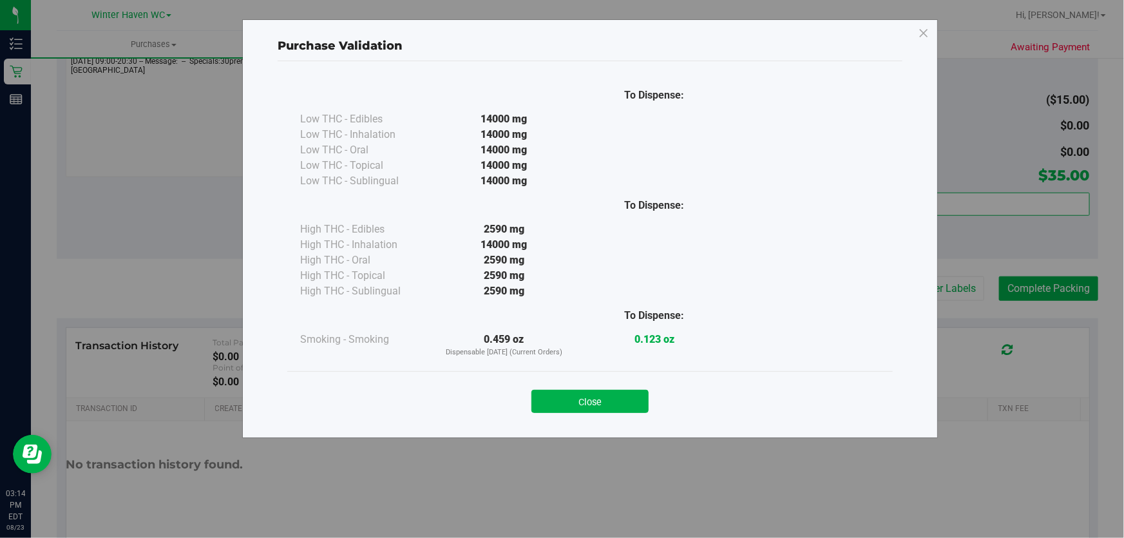
drag, startPoint x: 603, startPoint y: 394, endPoint x: 714, endPoint y: 358, distance: 115.9
click at [615, 393] on button "Close" at bounding box center [589, 401] width 117 height 23
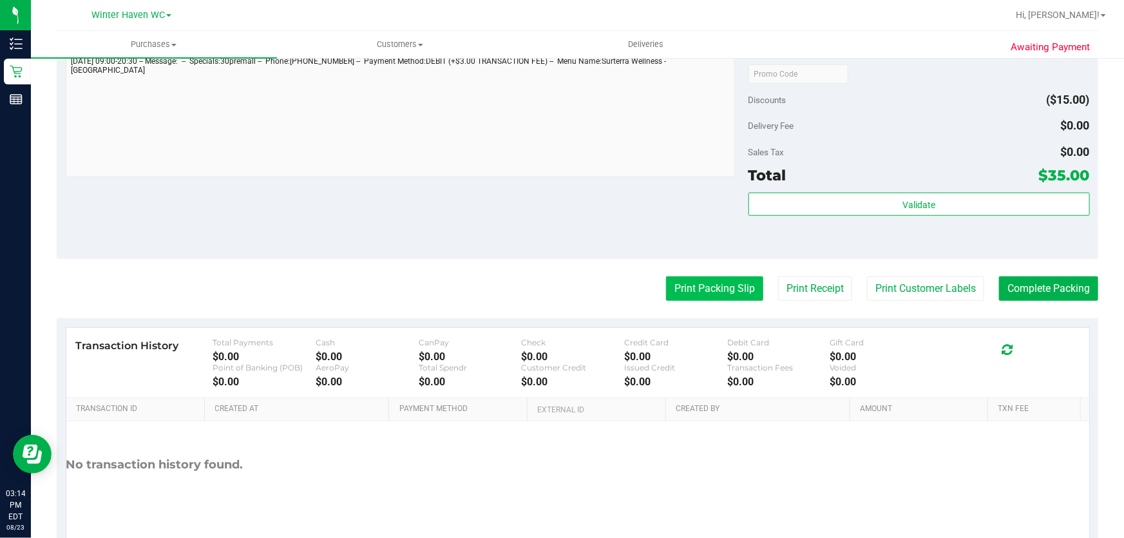
click at [690, 288] on button "Print Packing Slip" at bounding box center [714, 288] width 97 height 24
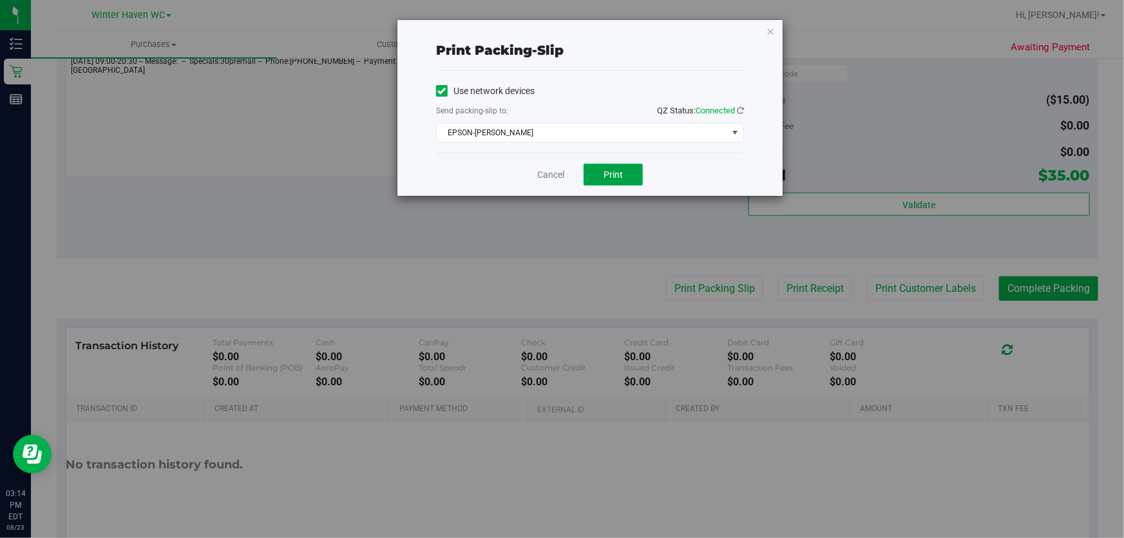
click at [607, 167] on button "Print" at bounding box center [613, 175] width 59 height 22
click at [560, 171] on link "Cancel" at bounding box center [550, 175] width 27 height 14
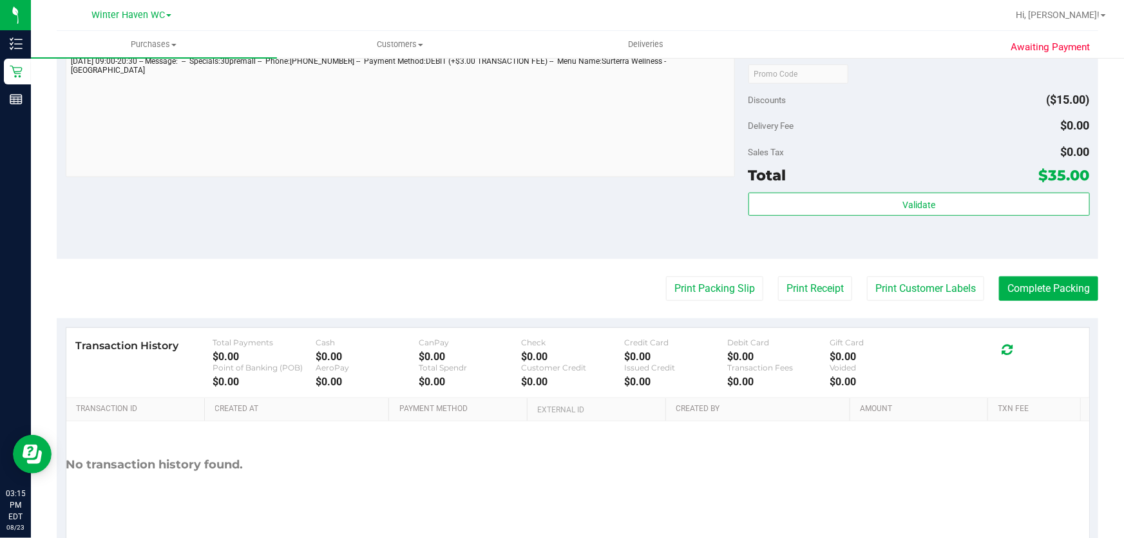
click at [498, 211] on div "Notes (optional) Subtotal $50.00 Discounts ($15.00) Delivery Fee $0.00 Sales Ta…" at bounding box center [577, 143] width 1041 height 232
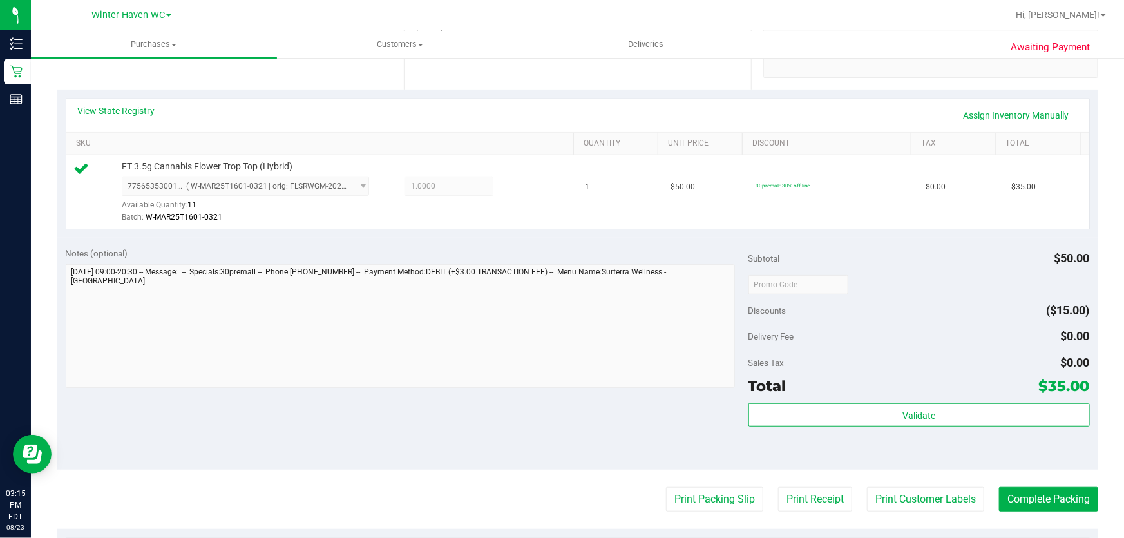
scroll to position [234, 0]
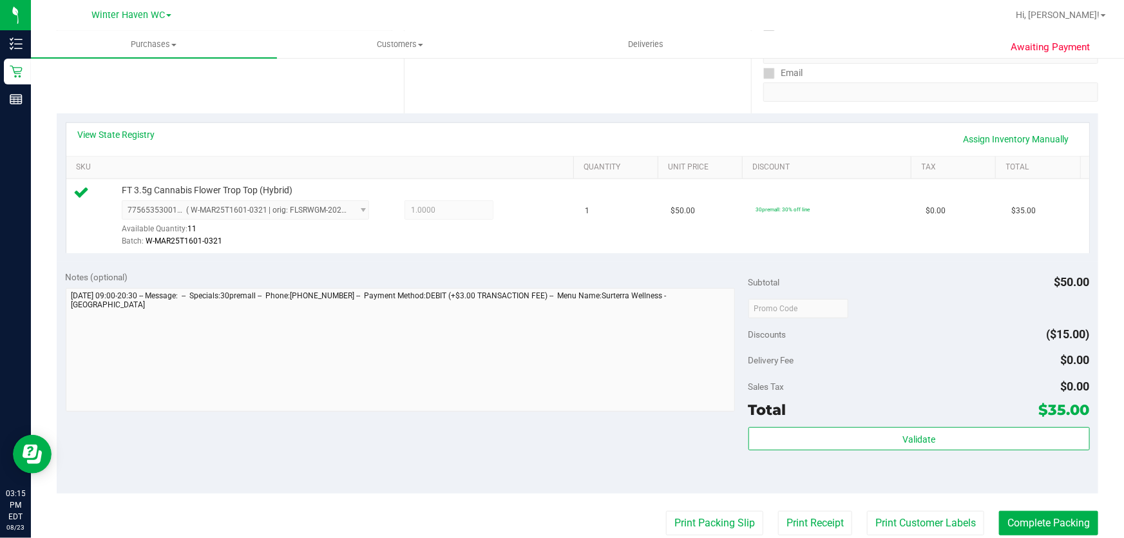
click at [937, 306] on div at bounding box center [918, 307] width 341 height 23
click at [1045, 520] on button "Complete Packing" at bounding box center [1048, 523] width 99 height 24
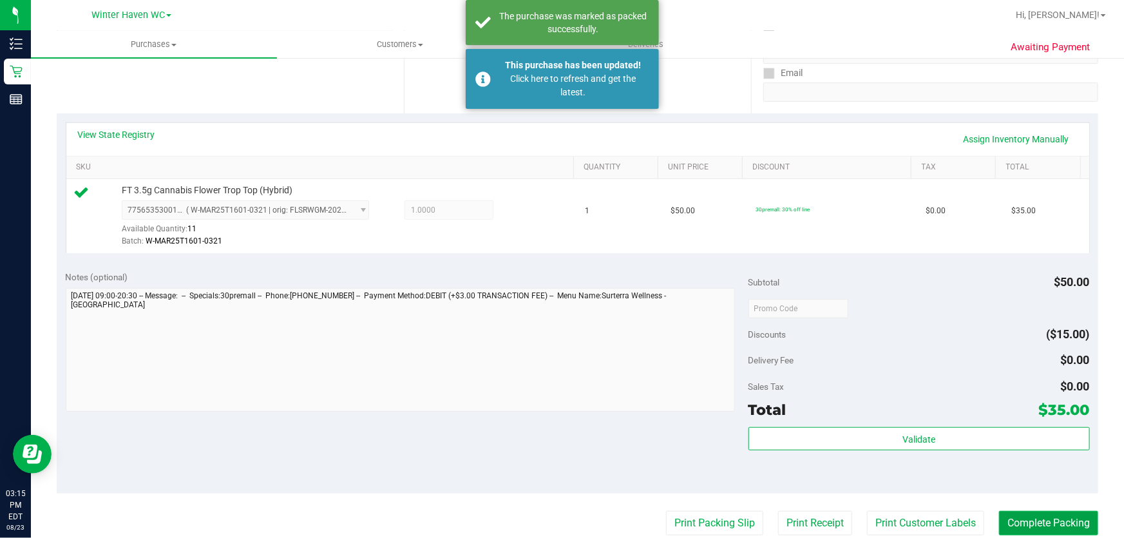
click at [1045, 520] on button "Complete Packing" at bounding box center [1048, 523] width 99 height 24
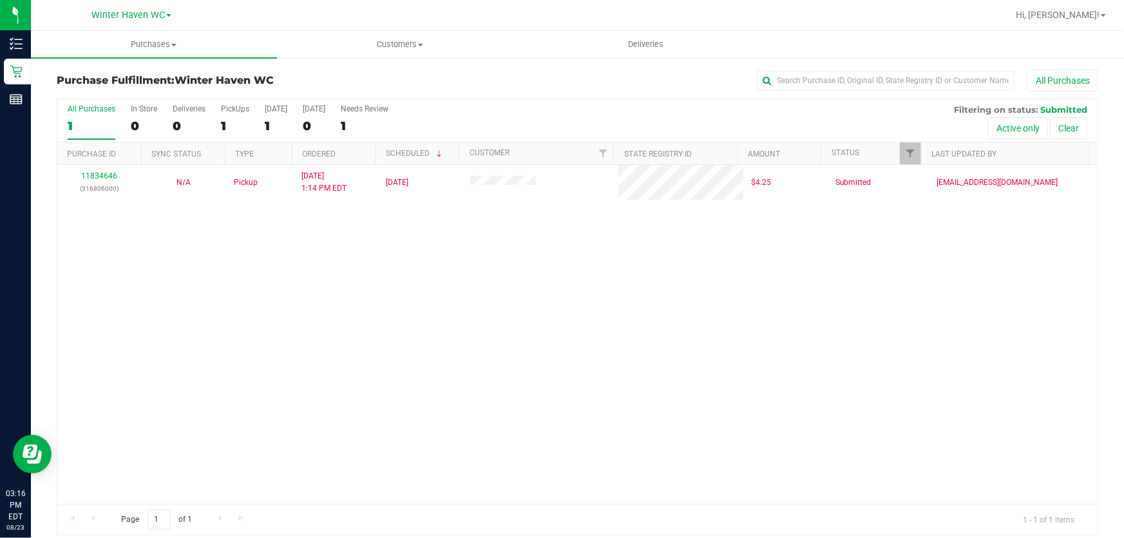
click at [481, 106] on div "All Purchases 1 In Store 0 Deliveries 0 PickUps 1 [DATE] 1 [DATE] 0 Needs Revie…" at bounding box center [577, 104] width 1040 height 10
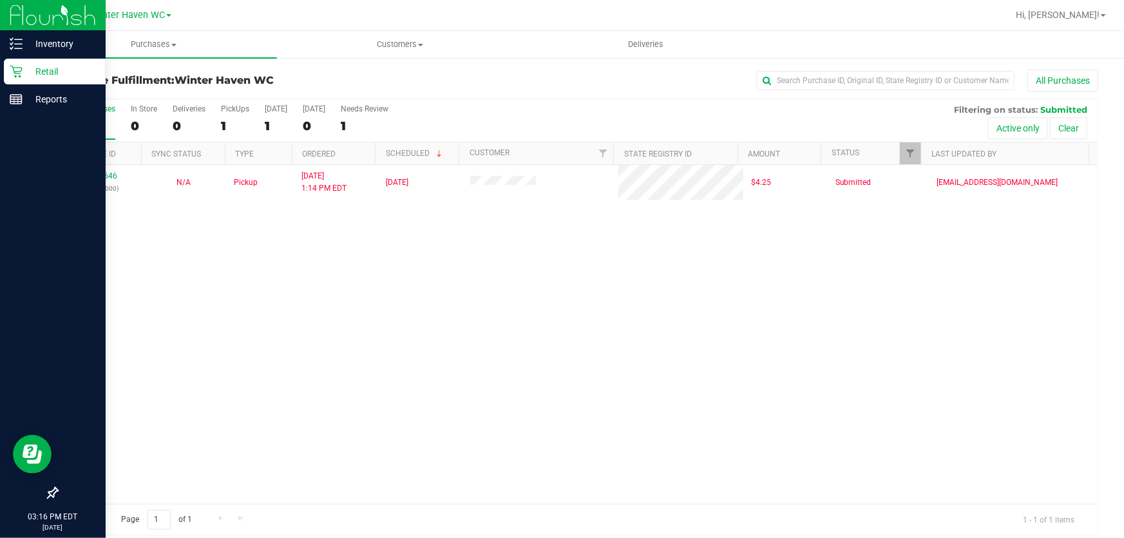
click at [41, 70] on p "Retail" at bounding box center [61, 71] width 77 height 15
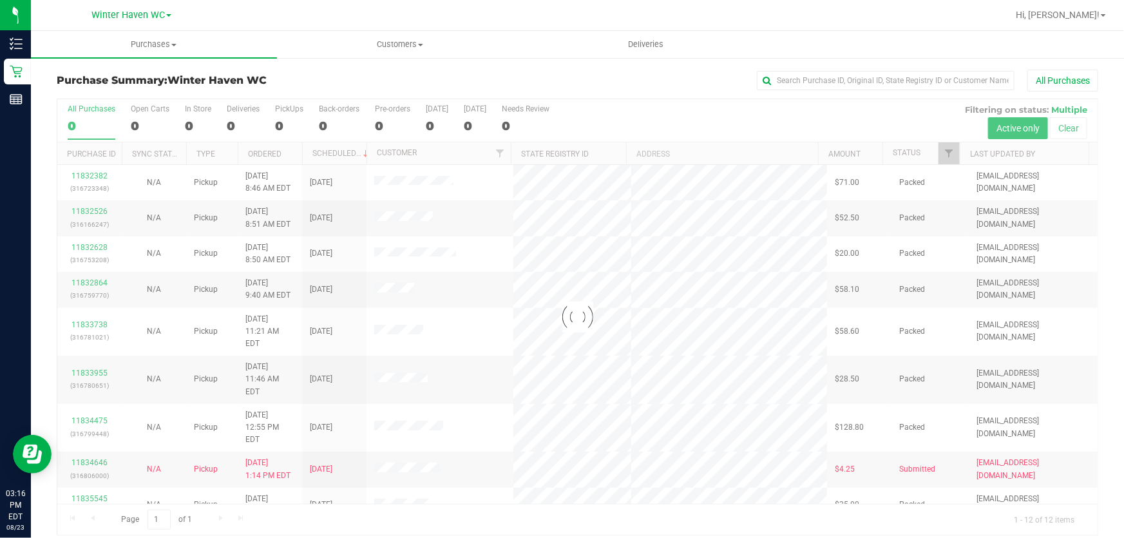
click at [614, 117] on div at bounding box center [577, 316] width 1040 height 435
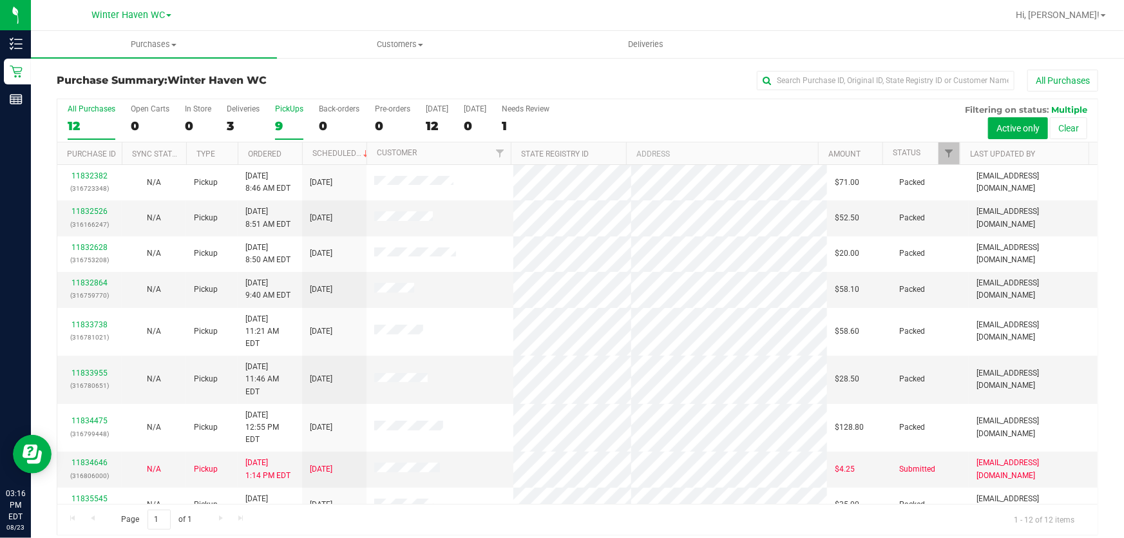
click at [276, 120] on div "9" at bounding box center [289, 126] width 28 height 15
click at [0, 0] on input "PickUps 9" at bounding box center [0, 0] width 0 height 0
click at [771, 119] on div "All Purchases 12 Open Carts 0 In Store 0 Deliveries 3 PickUps 9 Back-orders 0 P…" at bounding box center [577, 120] width 1040 height 43
